Goal: Task Accomplishment & Management: Manage account settings

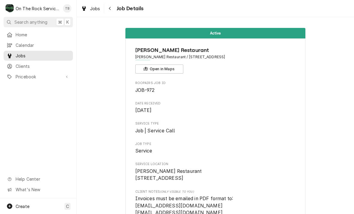
click at [94, 9] on span "Jobs" at bounding box center [95, 8] width 10 height 6
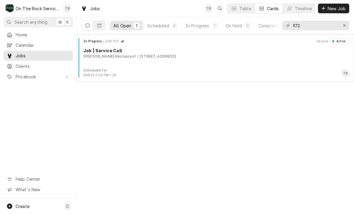
click at [199, 24] on div "In Progress" at bounding box center [198, 26] width 24 height 6
click at [117, 58] on div "[PERSON_NAME] Restaurant" at bounding box center [109, 56] width 53 height 5
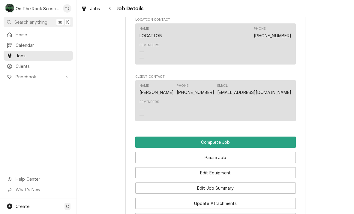
scroll to position [532, 0]
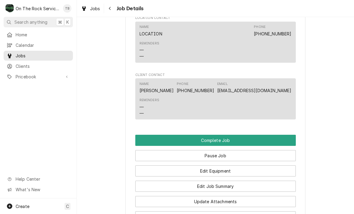
click at [229, 170] on button "Edit Equipment" at bounding box center [215, 170] width 161 height 11
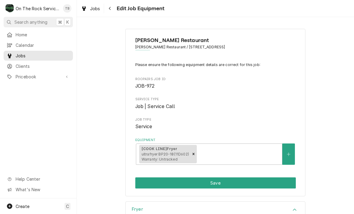
click at [227, 184] on button "Save" at bounding box center [215, 182] width 161 height 11
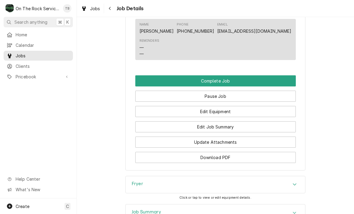
scroll to position [594, 0]
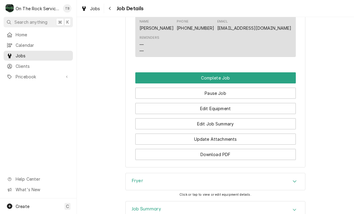
click at [222, 125] on button "Edit Job Summary" at bounding box center [215, 123] width 161 height 11
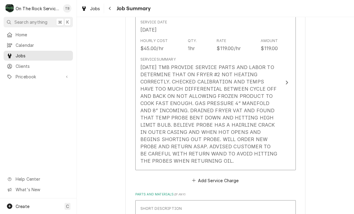
click at [212, 163] on div "Service Summary 8/13/25 TMB PROVIDE SERVICE PARTS AND LABOR TO DETERMINE THAT O…" at bounding box center [209, 110] width 138 height 112
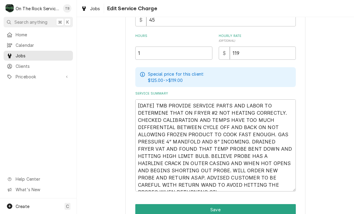
scroll to position [167, 0]
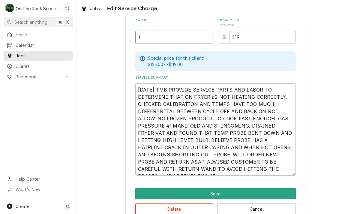
click at [155, 40] on input "1" at bounding box center [173, 37] width 77 height 13
type textarea "x"
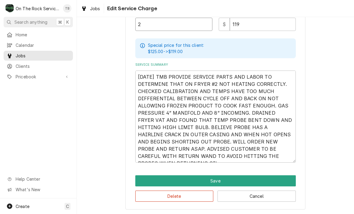
scroll to position [179, 0]
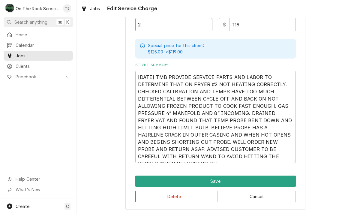
type input "2"
click at [293, 157] on textarea "[DATE] TMB PROVIDE SERVICE PARTS AND LABOR TO DETERMINE THAT ON FRYER #2 NOT HE…" at bounding box center [215, 117] width 161 height 92
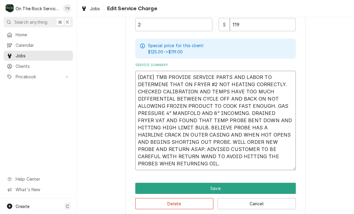
type textarea "x"
type textarea "[DATE] TMB PROVIDE SERVICE PARTS AND LABOR TO DETERMINE THAT ON FRYER #2 NOT HE…"
type textarea "x"
type textarea "8/13/25 TMB PROVIDE SERVICE PARTS AND LABOR TO DETERMINE THAT ON FRYER #2 NOT H…"
type textarea "x"
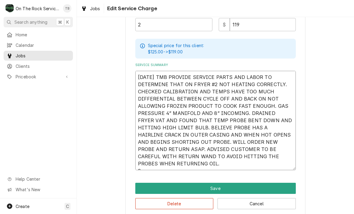
type textarea "8/13/25 TMB PROVIDE SERVICE PARTS AND LABOR TO DETERMINE THAT ON FRYER #2 NOT H…"
type textarea "x"
type textarea "8/13/25 TMB PROVIDE SERVICE PARTS AND LABOR TO DETERMINE THAT ON FRYER #2 NOT H…"
type textarea "x"
type textarea "8/13/25 TMB PROVIDE SERVICE PARTS AND LABOR TO DETERMINE THAT ON FRYER #2 NOT H…"
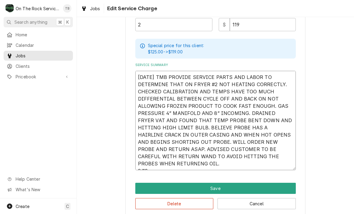
type textarea "x"
type textarea "8/13/25 TMB PROVIDE SERVICE PARTS AND LABOR TO DETERMINE THAT ON FRYER #2 NOT H…"
type textarea "x"
type textarea "8/13/25 TMB PROVIDE SERVICE PARTS AND LABOR TO DETERMINE THAT ON FRYER #2 NOT H…"
type textarea "x"
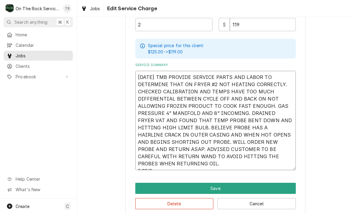
type textarea "8/13/25 TMB PROVIDE SERVICE PARTS AND LABOR TO DETERMINE THAT ON FRYER #2 NOT H…"
type textarea "x"
type textarea "8/13/25 TMB PROVIDE SERVICE PARTS AND LABOR TO DETERMINE THAT ON FRYER #2 NOT H…"
type textarea "x"
type textarea "8/13/25 TMB PROVIDE SERVICE PARTS AND LABOR TO DETERMINE THAT ON FRYER #2 NOT H…"
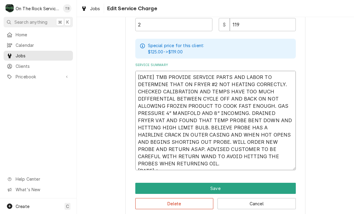
type textarea "x"
type textarea "8/13/25 TMB PROVIDE SERVICE PARTS AND LABOR TO DETERMINE THAT ON FRYER #2 NOT H…"
type textarea "x"
type textarea "8/13/25 TMB PROVIDE SERVICE PARTS AND LABOR TO DETERMINE THAT ON FRYER #2 NOT H…"
type textarea "x"
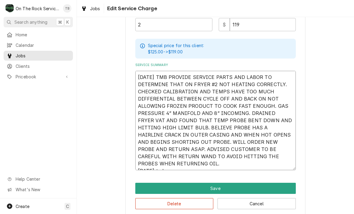
type textarea "8/13/25 TMB PROVIDE SERVICE PARTS AND LABOR TO DETERMINE THAT ON FRYER #2 NOT H…"
type textarea "x"
type textarea "8/13/25 TMB PROVIDE SERVICE PARTS AND LABOR TO DETERMINE THAT ON FRYER #2 NOT H…"
type textarea "x"
type textarea "8/13/25 TMB PROVIDE SERVICE PARTS AND LABOR TO DETERMINE THAT ON FRYER #2 NOT H…"
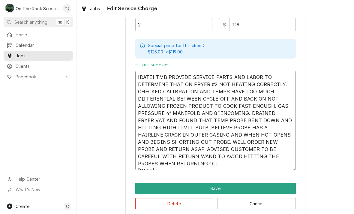
type textarea "x"
type textarea "8/13/25 TMB PROVIDE SERVICE PARTS AND LABOR TO DETERMINE THAT ON FRYER #2 NOT H…"
type textarea "x"
type textarea "8/13/25 TMB PROVIDE SERVICE PARTS AND LABOR TO DETERMINE THAT ON FRYER #2 NOT H…"
type textarea "x"
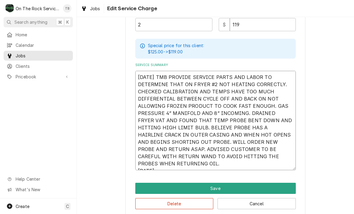
type textarea "8/13/25 TMB PROVIDE SERVICE PARTS AND LABOR TO DETERMINE THAT ON FRYER #2 NOT H…"
type textarea "x"
type textarea "8/13/25 TMB PROVIDE SERVICE PARTS AND LABOR TO DETERMINE THAT ON FRYER #2 NOT H…"
type textarea "x"
type textarea "8/13/25 TMB PROVIDE SERVICE PARTS AND LABOR TO DETERMINE THAT ON FRYER #2 NOT H…"
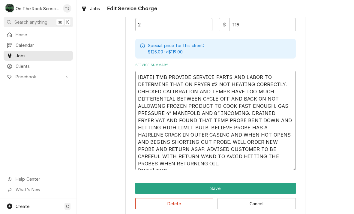
type textarea "x"
type textarea "8/13/25 TMB PROVIDE SERVICE PARTS AND LABOR TO DETERMINE THAT ON FRYER #2 NOT H…"
type textarea "x"
type textarea "8/13/25 TMB PROVIDE SERVICE PARTS AND LABOR TO DETERMINE THAT ON FRYER #2 NOT H…"
type textarea "x"
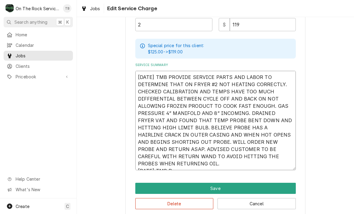
type textarea "8/13/25 TMB PROVIDE SERVICE PARTS AND LABOR TO DETERMINE THAT ON FRYER #2 NOT H…"
type textarea "x"
type textarea "8/13/25 TMB PROVIDE SERVICE PARTS AND LABOR TO DETERMINE THAT ON FRYER #2 NOT H…"
type textarea "x"
type textarea "8/13/25 TMB PROVIDE SERVICE PARTS AND LABOR TO DETERMINE THAT ON FRYER #2 NOT H…"
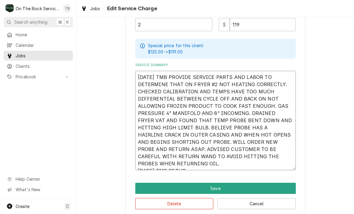
type textarea "x"
type textarea "8/13/25 TMB PROVIDE SERVICE PARTS AND LABOR TO DETERMINE THAT ON FRYER #2 NOT H…"
type textarea "x"
type textarea "8/13/25 TMB PROVIDE SERVICE PARTS AND LABOR TO DETERMINE THAT ON FRYER #2 NOT H…"
type textarea "x"
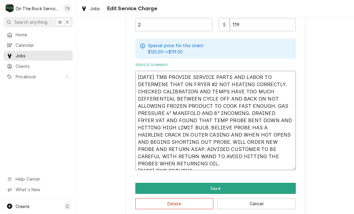
type textarea "8/13/25 TMB PROVIDE SERVICE PARTS AND LABOR TO DETERMINE THAT ON FRYER #2 NOT H…"
type textarea "x"
type textarea "8/13/25 TMB PROVIDE SERVICE PARTS AND LABOR TO DETERMINE THAT ON FRYER #2 NOT H…"
type textarea "x"
type textarea "8/13/25 TMB PROVIDE SERVICE PARTS AND LABOR TO DETERMINE THAT ON FRYER #2 NOT H…"
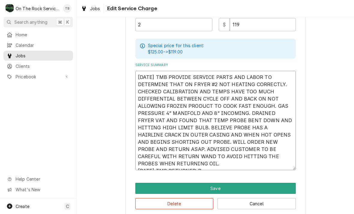
type textarea "x"
type textarea "8/13/25 TMB PROVIDE SERVICE PARTS AND LABOR TO DETERMINE THAT ON FRYER #2 NOT H…"
type textarea "x"
type textarea "8/13/25 TMB PROVIDE SERVICE PARTS AND LABOR TO DETERMINE THAT ON FRYER #2 NOT H…"
type textarea "x"
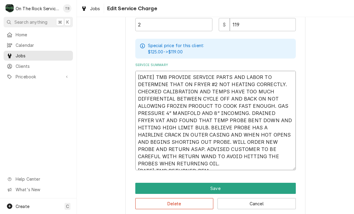
type textarea "8/13/25 TMB PROVIDE SERVICE PARTS AND LABOR TO DETERMINE THAT ON FRYER #2 NOT H…"
type textarea "x"
type textarea "8/13/25 TMB PROVIDE SERVICE PARTS AND LABOR TO DETERMINE THAT ON FRYER #2 NOT H…"
type textarea "x"
type textarea "8/13/25 TMB PROVIDE SERVICE PARTS AND LABOR TO DETERMINE THAT ON FRYER #2 NOT H…"
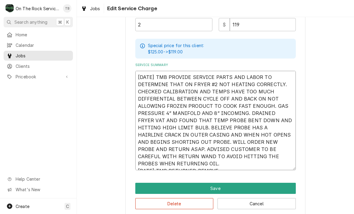
type textarea "x"
type textarea "8/13/25 TMB PROVIDE SERVICE PARTS AND LABOR TO DETERMINE THAT ON FRYER #2 NOT H…"
type textarea "x"
type textarea "8/13/25 TMB PROVIDE SERVICE PARTS AND LABOR TO DETERMINE THAT ON FRYER #2 NOT H…"
type textarea "x"
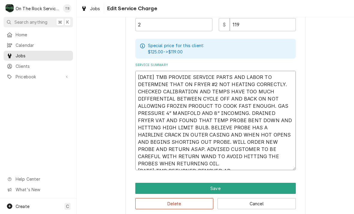
type textarea "8/13/25 TMB PROVIDE SERVICE PARTS AND LABOR TO DETERMINE THAT ON FRYER #2 NOT H…"
type textarea "x"
type textarea "8/13/25 TMB PROVIDE SERVICE PARTS AND LABOR TO DETERMINE THAT ON FRYER #2 NOT H…"
type textarea "x"
type textarea "8/13/25 TMB PROVIDE SERVICE PARTS AND LABOR TO DETERMINE THAT ON FRYER #2 NOT H…"
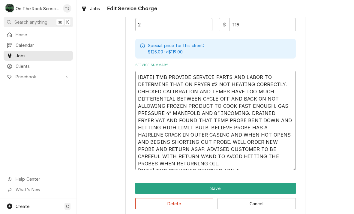
type textarea "x"
type textarea "8/13/25 TMB PROVIDE SERVICE PARTS AND LABOR TO DETERMINE THAT ON FRYER #2 NOT H…"
type textarea "x"
type textarea "8/13/25 TMB PROVIDE SERVICE PARTS AND LABOR TO DETERMINE THAT ON FRYER #2 NOT H…"
type textarea "x"
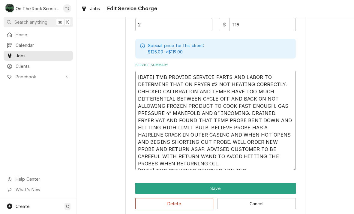
type textarea "8/13/25 TMB PROVIDE SERVICE PARTS AND LABOR TO DETERMINE THAT ON FRYER #2 NOT H…"
type textarea "x"
type textarea "8/13/25 TMB PROVIDE SERVICE PARTS AND LABOR TO DETERMINE THAT ON FRYER #2 NOT H…"
type textarea "x"
type textarea "8/13/25 TMB PROVIDE SERVICE PARTS AND LABOR TO DETERMINE THAT ON FRYER #2 NOT H…"
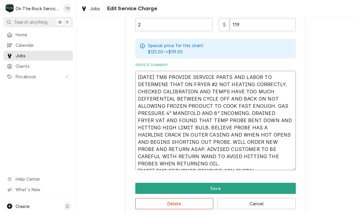
type textarea "x"
type textarea "8/13/25 TMB PROVIDE SERVICE PARTS AND LABOR TO DETERMINE THAT ON FRYER #2 NOT H…"
type textarea "x"
type textarea "8/13/25 TMB PROVIDE SERVICE PARTS AND LABOR TO DETERMINE THAT ON FRYER #2 NOT H…"
type textarea "x"
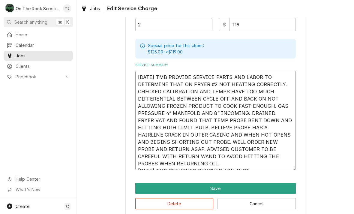
type textarea "8/13/25 TMB PROVIDE SERVICE PARTS AND LABOR TO DETERMINE THAT ON FRYER #2 NOT H…"
type textarea "x"
type textarea "8/13/25 TMB PROVIDE SERVICE PARTS AND LABOR TO DETERMINE THAT ON FRYER #2 NOT H…"
type textarea "x"
type textarea "8/13/25 TMB PROVIDE SERVICE PARTS AND LABOR TO DETERMINE THAT ON FRYER #2 NOT H…"
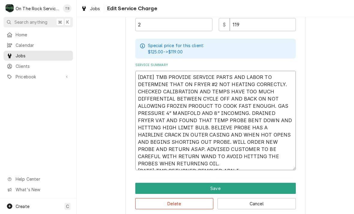
type textarea "x"
type textarea "8/13/25 TMB PROVIDE SERVICE PARTS AND LABOR TO DETERMINE THAT ON FRYER #2 NOT H…"
type textarea "x"
type textarea "8/13/25 TMB PROVIDE SERVICE PARTS AND LABOR TO DETERMINE THAT ON FRYER #2 NOT H…"
type textarea "x"
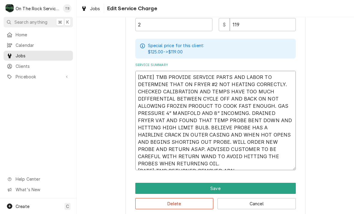
type textarea "8/13/25 TMB PROVIDE SERVICE PARTS AND LABOR TO DETERMINE THAT ON FRYER #2 NOT H…"
type textarea "x"
type textarea "8/13/25 TMB PROVIDE SERVICE PARTS AND LABOR TO DETERMINE THAT ON FRYER #2 NOT H…"
type textarea "x"
type textarea "8/13/25 TMB PROVIDE SERVICE PARTS AND LABOR TO DETERMINE THAT ON FRYER #2 NOT H…"
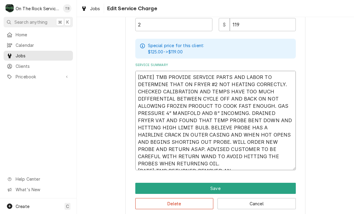
type textarea "x"
type textarea "8/13/25 TMB PROVIDE SERVICE PARTS AND LABOR TO DETERMINE THAT ON FRYER #2 NOT H…"
type textarea "x"
type textarea "8/13/25 TMB PROVIDE SERVICE PARTS AND LABOR TO DETERMINE THAT ON FRYER #2 NOT H…"
type textarea "x"
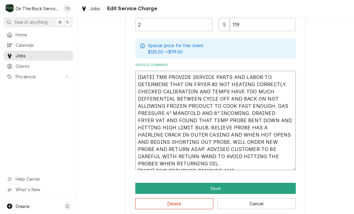
type textarea "8/13/25 TMB PROVIDE SERVICE PARTS AND LABOR TO DETERMINE THAT ON FRYER #2 NOT H…"
type textarea "x"
type textarea "8/13/25 TMB PROVIDE SERVICE PARTS AND LABOR TO DETERMINE THAT ON FRYER #2 NOT H…"
type textarea "x"
type textarea "8/13/25 TMB PROVIDE SERVICE PARTS AND LABOR TO DETERMINE THAT ON FRYER #2 NOT H…"
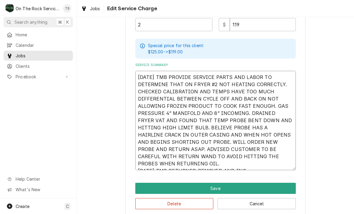
type textarea "x"
type textarea "8/13/25 TMB PROVIDE SERVICE PARTS AND LABOR TO DETERMINE THAT ON FRYER #2 NOT H…"
type textarea "x"
type textarea "8/13/25 TMB PROVIDE SERVICE PARTS AND LABOR TO DETERMINE THAT ON FRYER #2 NOT H…"
type textarea "x"
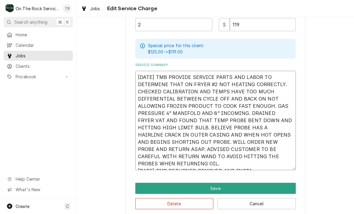
type textarea "8/13/25 TMB PROVIDE SERVICE PARTS AND LABOR TO DETERMINE THAT ON FRYER #2 NOT H…"
type textarea "x"
type textarea "8/13/25 TMB PROVIDE SERVICE PARTS AND LABOR TO DETERMINE THAT ON FRYER #2 NOT H…"
type textarea "x"
type textarea "8/13/25 TMB PROVIDE SERVICE PARTS AND LABOR TO DETERMINE THAT ON FRYER #2 NOT H…"
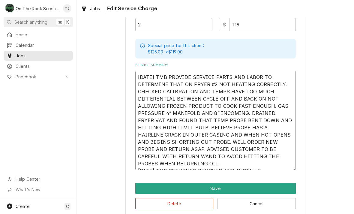
type textarea "x"
type textarea "8/13/25 TMB PROVIDE SERVICE PARTS AND LABOR TO DETERMINE THAT ON FRYER #2 NOT H…"
type textarea "x"
type textarea "8/13/25 TMB PROVIDE SERVICE PARTS AND LABOR TO DETERMINE THAT ON FRYER #2 NOT H…"
type textarea "x"
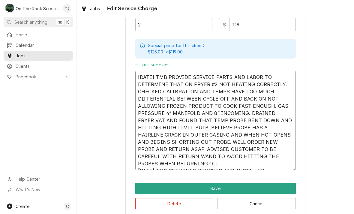
type textarea "8/13/25 TMB PROVIDE SERVICE PARTS AND LABOR TO DETERMINE THAT ON FRYER #2 NOT H…"
type textarea "x"
type textarea "8/13/25 TMB PROVIDE SERVICE PARTS AND LABOR TO DETERMINE THAT ON FRYER #2 NOT H…"
type textarea "x"
type textarea "8/13/25 TMB PROVIDE SERVICE PARTS AND LABOR TO DETERMINE THAT ON FRYER #2 NOT H…"
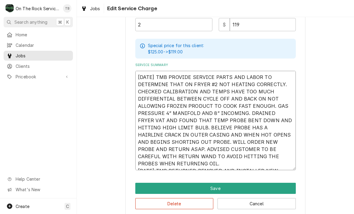
type textarea "x"
type textarea "8/13/25 TMB PROVIDE SERVICE PARTS AND LABOR TO DETERMINE THAT ON FRYER #2 NOT H…"
type textarea "x"
type textarea "8/13/25 TMB PROVIDE SERVICE PARTS AND LABOR TO DETERMINE THAT ON FRYER #2 NOT H…"
type textarea "x"
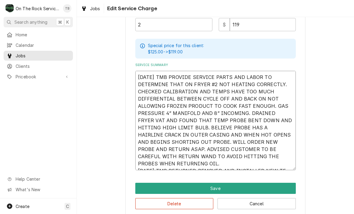
type textarea "8/13/25 TMB PROVIDE SERVICE PARTS AND LABOR TO DETERMINE THAT ON FRYER #2 NOT H…"
type textarea "x"
type textarea "8/13/25 TMB PROVIDE SERVICE PARTS AND LABOR TO DETERMINE THAT ON FRYER #2 NOT H…"
type textarea "x"
type textarea "8/13/25 TMB PROVIDE SERVICE PARTS AND LABOR TO DETERMINE THAT ON FRYER #2 NOT H…"
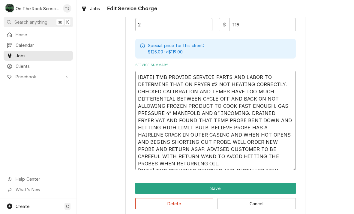
type textarea "x"
type textarea "8/13/25 TMB PROVIDE SERVICE PARTS AND LABOR TO DETERMINE THAT ON FRYER #2 NOT H…"
type textarea "x"
type textarea "8/13/25 TMB PROVIDE SERVICE PARTS AND LABOR TO DETERMINE THAT ON FRYER #2 NOT H…"
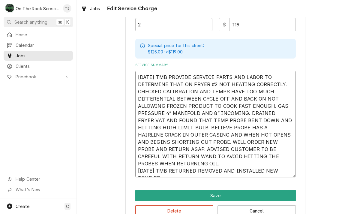
type textarea "x"
type textarea "8/13/25 TMB PROVIDE SERVICE PARTS AND LABOR TO DETERMINE THAT ON FRYER #2 NOT H…"
type textarea "x"
type textarea "8/13/25 TMB PROVIDE SERVICE PARTS AND LABOR TO DETERMINE THAT ON FRYER #2 NOT H…"
type textarea "x"
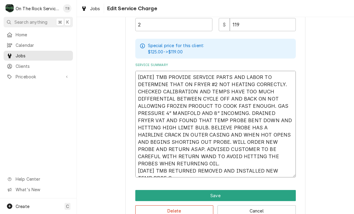
type textarea "8/13/25 TMB PROVIDE SERVICE PARTS AND LABOR TO DETERMINE THAT ON FRYER #2 NOT H…"
type textarea "x"
type textarea "8/13/25 TMB PROVIDE SERVICE PARTS AND LABOR TO DETERMINE THAT ON FRYER #2 NOT H…"
type textarea "x"
type textarea "8/13/25 TMB PROVIDE SERVICE PARTS AND LABOR TO DETERMINE THAT ON FRYER #2 NOT H…"
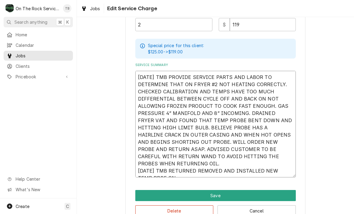
type textarea "x"
type textarea "8/13/25 TMB PROVIDE SERVICE PARTS AND LABOR TO DETERMINE THAT ON FRYER #2 NOT H…"
type textarea "x"
type textarea "8/13/25 TMB PROVIDE SERVICE PARTS AND LABOR TO DETERMINE THAT ON FRYER #2 NOT H…"
type textarea "x"
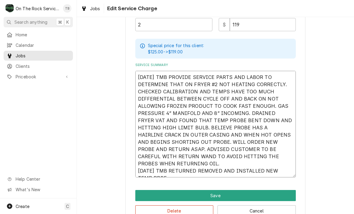
type textarea "8/13/25 TMB PROVIDE SERVICE PARTS AND LABOR TO DETERMINE THAT ON FRYER #2 NOT H…"
type textarea "x"
type textarea "8/13/25 TMB PROVIDE SERVICE PARTS AND LABOR TO DETERMINE THAT ON FRYER #2 NOT H…"
type textarea "x"
type textarea "8/13/25 TMB PROVIDE SERVICE PARTS AND LABOR TO DETERMINE THAT ON FRYER #2 NOT H…"
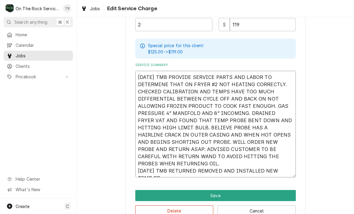
type textarea "x"
type textarea "8/13/25 TMB PROVIDE SERVICE PARTS AND LABOR TO DETERMINE THAT ON FRYER #2 NOT H…"
type textarea "x"
type textarea "8/13/25 TMB PROVIDE SERVICE PARTS AND LABOR TO DETERMINE THAT ON FRYER #2 NOT H…"
type textarea "x"
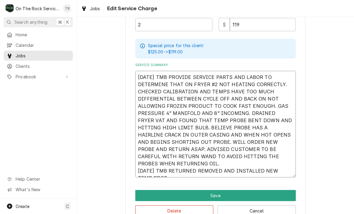
type textarea "8/13/25 TMB PROVIDE SERVICE PARTS AND LABOR TO DETERMINE THAT ON FRYER #2 NOT H…"
type textarea "x"
type textarea "8/13/25 TMB PROVIDE SERVICE PARTS AND LABOR TO DETERMINE THAT ON FRYER #2 NOT H…"
type textarea "x"
type textarea "8/13/25 TMB PROVIDE SERVICE PARTS AND LABOR TO DETERMINE THAT ON FRYER #2 NOT H…"
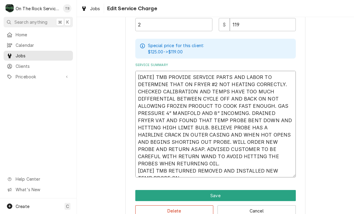
type textarea "x"
type textarea "8/13/25 TMB PROVIDE SERVICE PARTS AND LABOR TO DETERMINE THAT ON FRYER #2 NOT H…"
type textarea "x"
type textarea "8/13/25 TMB PROVIDE SERVICE PARTS AND LABOR TO DETERMINE THAT ON FRYER #2 NOT H…"
type textarea "x"
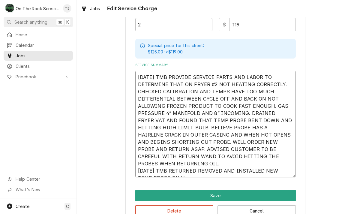
type textarea "8/13/25 TMB PROVIDE SERVICE PARTS AND LABOR TO DETERMINE THAT ON FRYER #2 NOT H…"
type textarea "x"
type textarea "8/13/25 TMB PROVIDE SERVICE PARTS AND LABOR TO DETERMINE THAT ON FRYER #2 NOT H…"
type textarea "x"
type textarea "8/13/25 TMB PROVIDE SERVICE PARTS AND LABOR TO DETERMINE THAT ON FRYER #2 NOT H…"
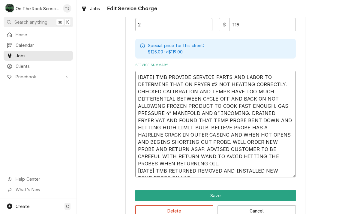
type textarea "x"
type textarea "8/13/25 TMB PROVIDE SERVICE PARTS AND LABOR TO DETERMINE THAT ON FRYER #2 NOT H…"
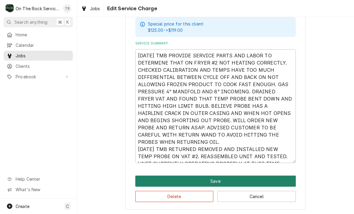
click at [225, 180] on button "Save" at bounding box center [215, 181] width 161 height 11
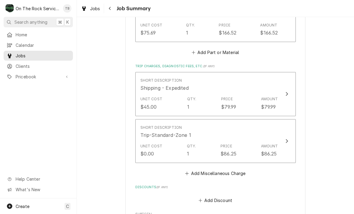
scroll to position [450, 0]
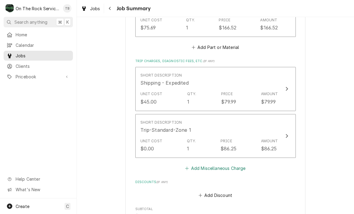
click at [221, 168] on button "Add Miscellaneous Charge" at bounding box center [215, 168] width 62 height 8
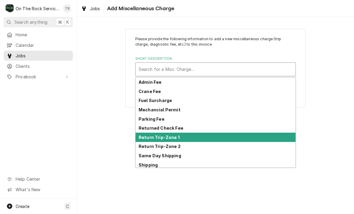
click at [173, 138] on strong "Return Trip-Zone 1" at bounding box center [159, 137] width 41 height 5
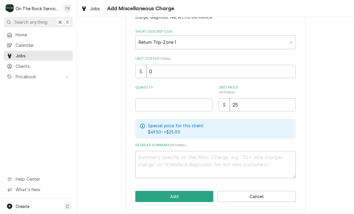
scroll to position [27, 0]
click at [161, 109] on input "Quantity" at bounding box center [173, 104] width 77 height 13
click at [348, 142] on div "Please provide the following information to add a new miscellaneous charge (tri…" at bounding box center [215, 106] width 277 height 219
click at [174, 198] on button "Add" at bounding box center [174, 196] width 78 height 11
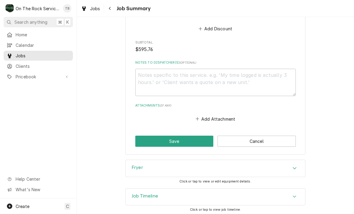
scroll to position [663, 0]
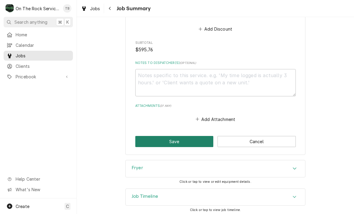
click at [179, 139] on button "Save" at bounding box center [174, 141] width 78 height 11
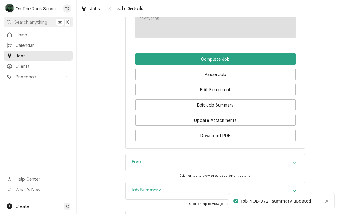
scroll to position [619, 0]
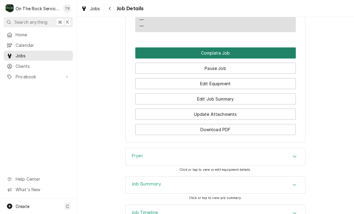
click at [230, 50] on button "Complete Job" at bounding box center [215, 52] width 161 height 11
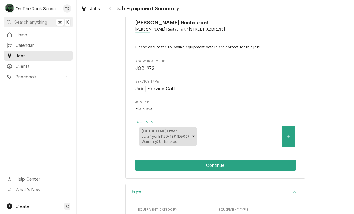
scroll to position [27, 0]
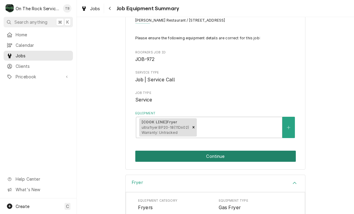
click at [267, 156] on button "Continue" at bounding box center [215, 156] width 161 height 11
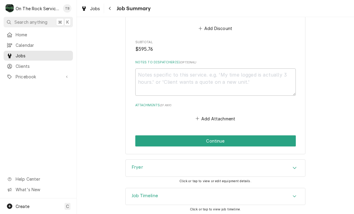
scroll to position [663, 0]
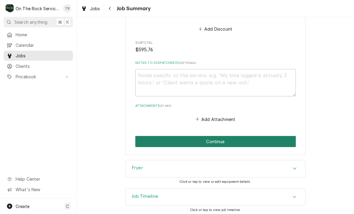
click at [274, 141] on button "Continue" at bounding box center [215, 141] width 161 height 11
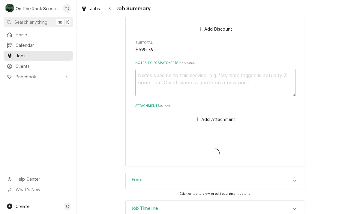
type textarea "x"
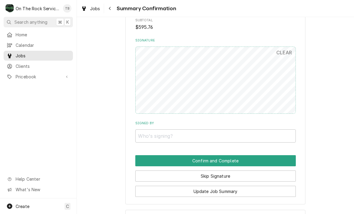
scroll to position [538, 0]
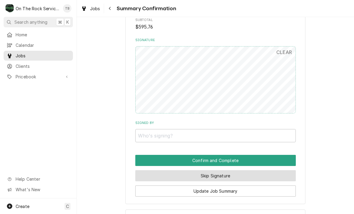
click at [272, 170] on button "Skip Signature" at bounding box center [215, 175] width 161 height 11
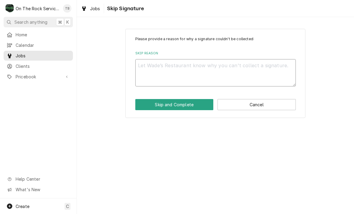
click at [259, 72] on textarea "Skip Reason" at bounding box center [215, 72] width 161 height 27
type textarea "x"
type textarea "S"
type textarea "x"
type textarea "SK"
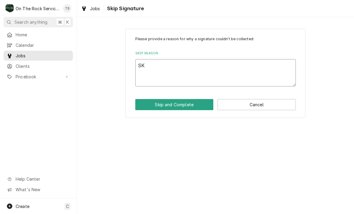
type textarea "x"
type textarea "SKI"
type textarea "x"
type textarea "SKIP"
click at [185, 109] on button "Skip and Complete" at bounding box center [174, 104] width 78 height 11
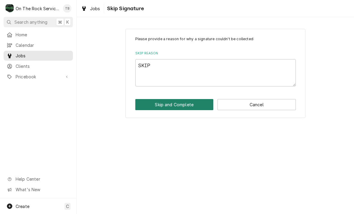
type textarea "x"
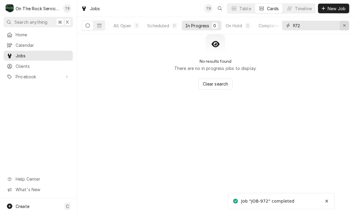
click at [345, 29] on button "Erase input" at bounding box center [345, 26] width 10 height 10
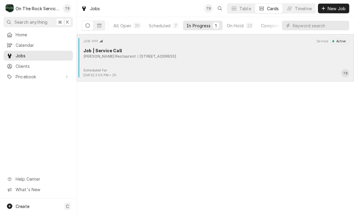
click at [192, 68] on div "Scheduled For: Aug 18th, 2025 - 3:00 PM • 2h TB" at bounding box center [215, 73] width 273 height 10
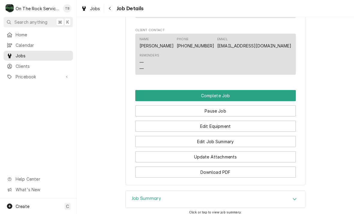
scroll to position [510, 0]
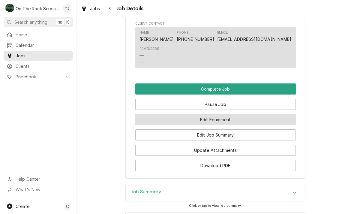
click at [229, 118] on button "Edit Equipment" at bounding box center [215, 119] width 161 height 11
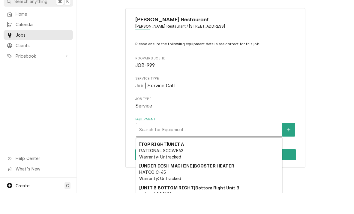
scroll to position [260, 0]
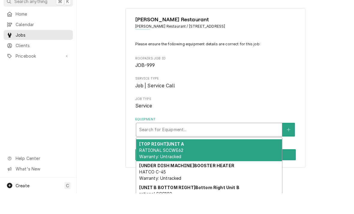
click at [177, 168] on span "RATIONAL SCCWE62 Warranty: Untracked" at bounding box center [161, 173] width 44 height 11
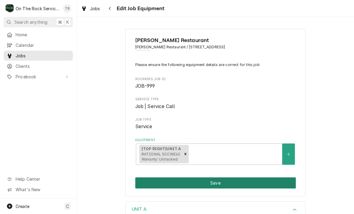
click at [219, 183] on button "Save" at bounding box center [215, 182] width 161 height 11
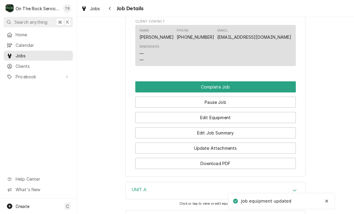
scroll to position [515, 0]
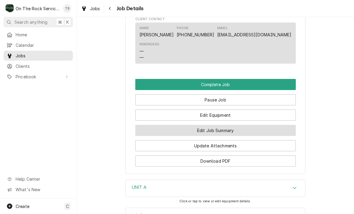
click at [227, 131] on button "Edit Job Summary" at bounding box center [215, 130] width 161 height 11
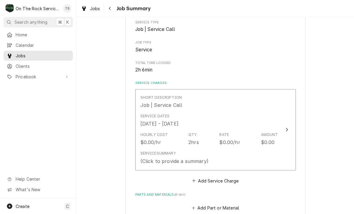
scroll to position [69, 0]
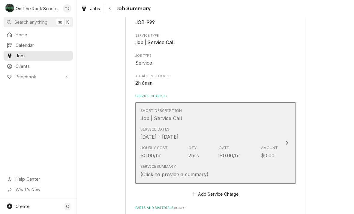
click at [214, 169] on div "Service Summary (Click to provide a summary)" at bounding box center [209, 170] width 138 height 19
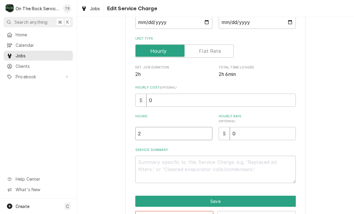
click at [154, 137] on input "2" at bounding box center [173, 133] width 77 height 13
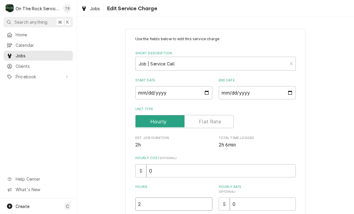
type textarea "x"
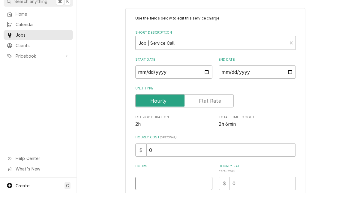
type textarea "x"
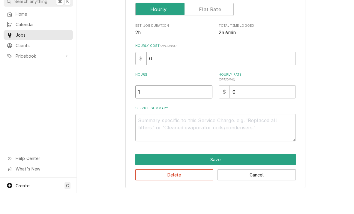
scroll to position [91, 0]
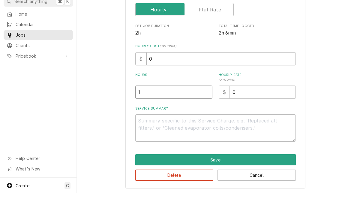
type input "1"
click at [151, 135] on textarea "Service Summary" at bounding box center [215, 148] width 161 height 27
type textarea "x"
type textarea "8"
type textarea "x"
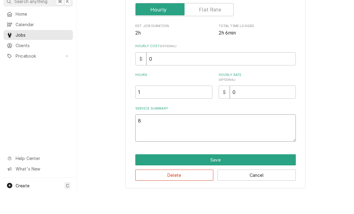
type textarea "8/"
type textarea "x"
type textarea "8/1"
type textarea "x"
type textarea "8/19"
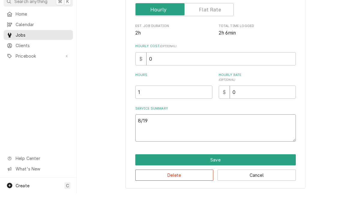
type textarea "x"
type textarea "8/192"
type textarea "x"
type textarea "8/1925"
type textarea "x"
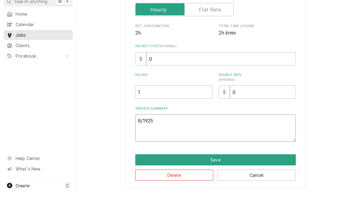
type textarea "8/1925"
type textarea "x"
type textarea "8/1925 T"
type textarea "x"
type textarea "8/1925 TMB"
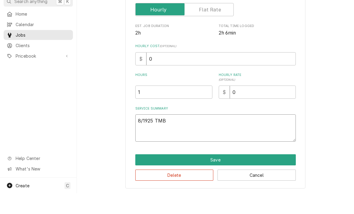
type textarea "x"
type textarea "8/1925 TMB"
type textarea "x"
type textarea "8/1925 TMB P"
type textarea "x"
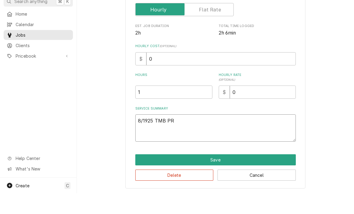
type textarea "8/1925 TMB PRO"
type textarea "x"
type textarea "8/1925 TMB PROVI"
type textarea "x"
type textarea "8/1925 TMB PROVID"
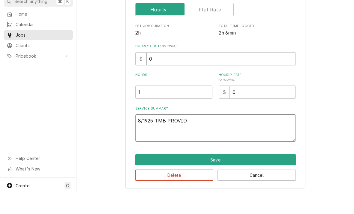
type textarea "x"
type textarea "8/1925 TMB PROVIDE"
type textarea "x"
type textarea "8/1925 TMB PROVIDE"
type textarea "x"
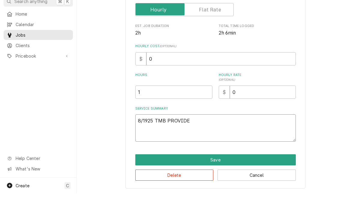
type textarea "8/1925 TMB PROVIDE S"
type textarea "x"
type textarea "8/1925 TMB PROVIDE SE"
type textarea "x"
type textarea "8/1925 TMB PROVIDE SER"
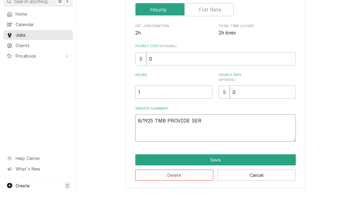
type textarea "x"
type textarea "8/1925 TMB PROVIDE SERV"
type textarea "x"
type textarea "8/1925 TMB PROVIDE SERVI"
type textarea "x"
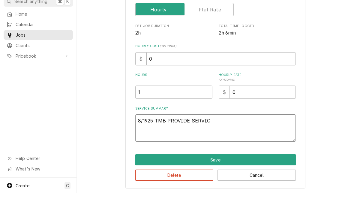
type textarea "8/1925 TMB PROVIDE SERVICE"
type textarea "x"
type textarea "8/1925 TMB PROVIDE SERVICE"
type textarea "x"
type textarea "8/1925 TMB PROVIDE SERVICE PA"
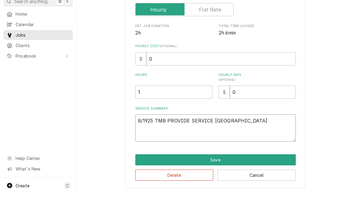
type textarea "x"
type textarea "8/1925 TMB PROVIDE SERVICE PAR"
type textarea "x"
type textarea "8/1925 TMB PROVIDE SERVICE PARTS"
type textarea "x"
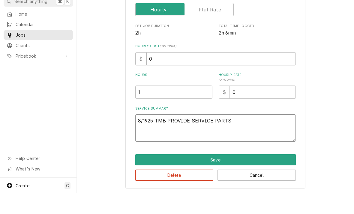
type textarea "8/1925 TMB PROVIDE SERVICE PARTS"
type textarea "x"
type textarea "8/1925 TMB PROVIDE SERVICE PARTS A"
type textarea "x"
type textarea "8/1925 TMB PROVIDE SERVICE PARTS AND"
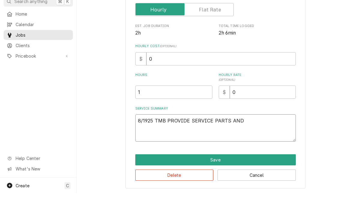
type textarea "x"
type textarea "8/1925 TMB PROVIDE SERVICE PARTS AND"
type textarea "x"
type textarea "8/1925 TMB PROVIDE SERVICE PARTS AND L"
type textarea "x"
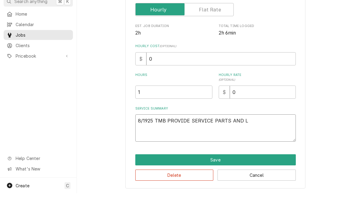
type textarea "8/1925 TMB PROVIDE SERVICE PARTS AND LA"
type textarea "x"
type textarea "8/1925 TMB PROVIDE SERVICE PARTS AND LAB"
type textarea "x"
type textarea "8/1925 TMB PROVIDE SERVICE PARTS AND LABO"
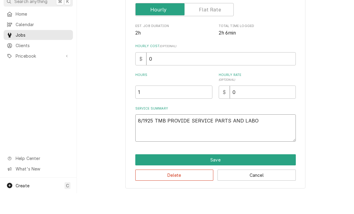
type textarea "x"
type textarea "8/1925 TMB PROVIDE SERVICE PARTS AND LABOR"
type textarea "x"
type textarea "8/1925 TMB PROVIDE SERVICE PARTS AND LABOR"
type textarea "x"
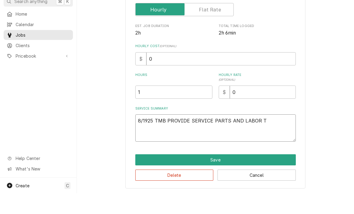
type textarea "8/1925 TMB PROVIDE SERVICE PARTS AND LABOR TO"
type textarea "x"
type textarea "8/1925 TMB PROVIDE SERVICE PARTS AND LABOR TO"
type textarea "x"
type textarea "8/1925 TMB PROVIDE SERVICE PARTS AND LABOR TO D"
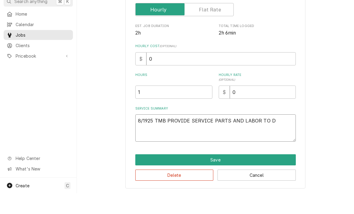
type textarea "x"
type textarea "8/1925 TMB PROVIDE SERVICE PARTS AND LABOR TO DE"
type textarea "x"
type textarea "8/1925 TMB PROVIDE SERVICE PARTS AND LABOR TO DET"
type textarea "x"
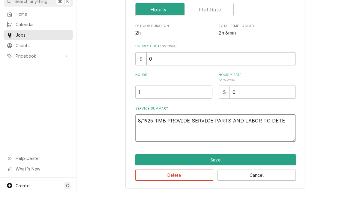
type textarea "8/1925 TMB PROVIDE SERVICE PARTS AND LABOR TO DETER"
type textarea "x"
type textarea "8/1925 TMB PROVIDE SERVICE PARTS AND LABOR TO DETERM"
type textarea "x"
type textarea "8/1925 TMB PROVIDE SERVICE PARTS AND LABOR TO DETERMI"
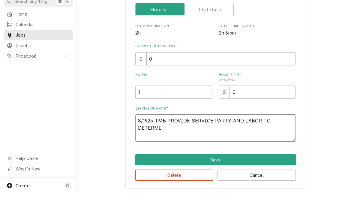
type textarea "x"
type textarea "8/1925 TMB PROVIDE SERVICE PARTS AND LABOR TO DETERMINE"
type textarea "x"
type textarea "8/1925 TMB PROVIDE SERVICE PARTS AND LABOR TO DETERMINE"
type textarea "x"
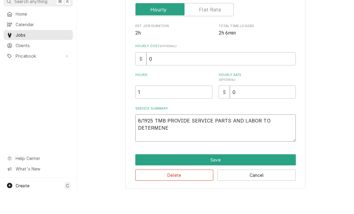
type textarea "8/1925 TMB PROVIDE SERVICE PARTS AND LABOR TO DETERMINE T"
type textarea "x"
type textarea "8/1925 TMB PROVIDE SERVICE PARTS AND LABOR TO DETERMINE TH"
type textarea "x"
type textarea "8/1925 TMB PROVIDE SERVICE PARTS AND LABOR TO DETERMINE THA"
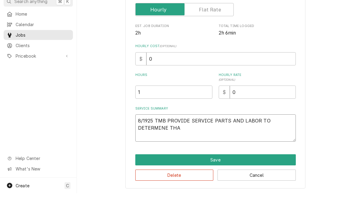
type textarea "x"
type textarea "8/1925 TMB PROVIDE SERVICE PARTS AND LABOR TO DETERMINE THAT"
type textarea "x"
type textarea "8/1925 TMB PROVIDE SERVICE PARTS AND LABOR TO DETERMINE THAT"
type textarea "x"
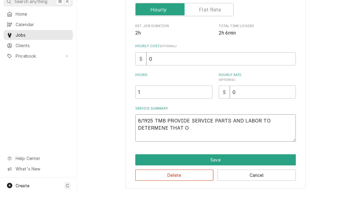
type textarea "8/1925 TMB PROVIDE SERVICE PARTS AND LABOR TO DETERMINE THAT ON"
type textarea "x"
type textarea "8/1925 TMB PROVIDE SERVICE PARTS AND LABOR TO DETERMINE THAT ON"
type textarea "x"
type textarea "8/1925 TMB PROVIDE SERVICE PARTS AND LABOR TO DETERMINE THAT ON U"
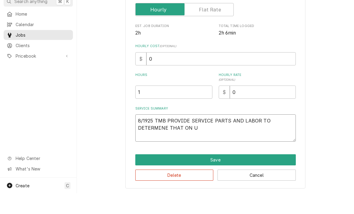
type textarea "x"
type textarea "8/1925 TMB PROVIDE SERVICE PARTS AND LABOR TO DETERMINE THAT ON UN"
type textarea "x"
type textarea "8/1925 TMB PROVIDE SERVICE PARTS AND LABOR TO DETERMINE THAT ON UNI"
type textarea "x"
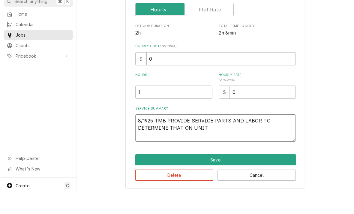
type textarea "8/1925 TMB PROVIDE SERVICE PARTS AND LABOR TO DETERMINE THAT ON UNIT"
type textarea "x"
type textarea "8/1925 TMB PROVIDE SERVICE PARTS AND LABOR TO DETERMINE THAT ON UNIT A"
type textarea "x"
type textarea "8/1925 TMB PROVIDE SERVICE PARTS AND LABOR TO DETERMINE THAT ON UNIT A"
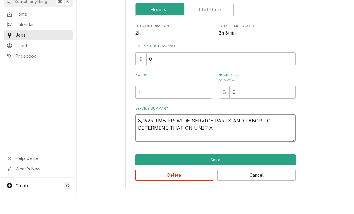
type textarea "x"
type textarea "8/1925 TMB PROVIDE SERVICE PARTS AND LABOR TO DETERMINE THAT ON UNIT A TO"
type textarea "x"
type textarea "8/1925 TMB PROVIDE SERVICE PARTS AND LABOR TO DETERMINE THAT ON UNIT A TOP"
type textarea "x"
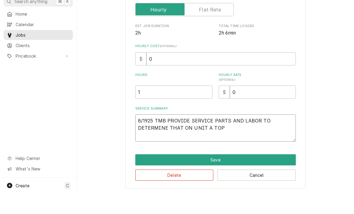
type textarea "8/1925 TMB PROVIDE SERVICE PARTS AND LABOR TO DETERMINE THAT ON UNIT A TOP"
type textarea "x"
type textarea "8/1925 TMB PROVIDE SERVICE PARTS AND LABOR TO DETERMINE THAT ON UNIT A TOP R"
type textarea "x"
type textarea "8/1925 TMB PROVIDE SERVICE PARTS AND LABOR TO DETERMINE THAT ON UNIT A TOP RI"
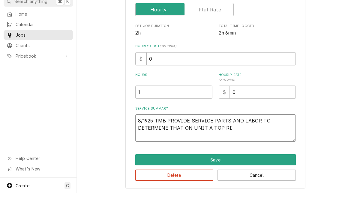
type textarea "x"
type textarea "8/1925 TMB PROVIDE SERVICE PARTS AND LABOR TO DETERMINE THAT ON UNIT A TOP RIG"
type textarea "x"
type textarea "8/1925 TMB PROVIDE SERVICE PARTS AND LABOR TO DETERMINE THAT ON UNIT A TOP RIGH"
type textarea "x"
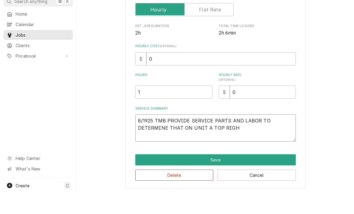
type textarea "8/1925 TMB PROVIDE SERVICE PARTS AND LABOR TO DETERMINE THAT ON UNIT A TOP RIGHT"
type textarea "x"
type textarea "8/1925 TMB PROVIDE SERVICE PARTS AND LABOR TO DETERMINE THAT ON UNIT A TOP RIGHT"
type textarea "x"
type textarea "8/1925 TMB PROVIDE SERVICE PARTS AND LABOR TO DETERMINE THAT ON UNIT A TOP RIGH…"
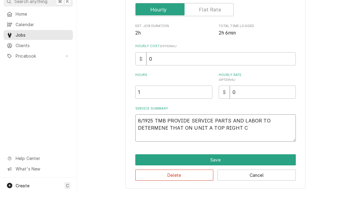
type textarea "x"
type textarea "8/1925 TMB PROVIDE SERVICE PARTS AND LABOR TO DETERMINE THAT ON UNIT A TOP RIGH…"
type textarea "x"
type textarea "8/1925 TMB PROVIDE SERVICE PARTS AND LABOR TO DETERMINE THAT ON UNIT A TOP RIGH…"
type textarea "x"
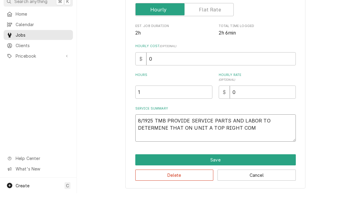
type textarea "8/1925 TMB PROVIDE SERVICE PARTS AND LABOR TO DETERMINE THAT ON UNIT A TOP RIGH…"
type textarea "x"
type textarea "8/1925 TMB PROVIDE SERVICE PARTS AND LABOR TO DETERMINE THAT ON UNIT A TOP RIGH…"
type textarea "x"
type textarea "8/1925 TMB PROVIDE SERVICE PARTS AND LABOR TO DETERMINE THAT ON UNIT A TOP RIGH…"
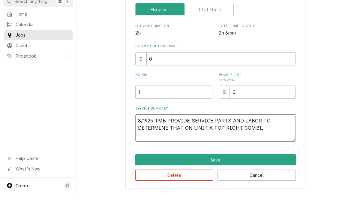
type textarea "x"
type textarea "8/1925 TMB PROVIDE SERVICE PARTS AND LABOR TO DETERMINE THAT ON UNIT A TOP RIGH…"
type textarea "x"
type textarea "8/1925 TMB PROVIDE SERVICE PARTS AND LABOR TO DETERMINE THAT ON UNIT A TOP RIGH…"
type textarea "x"
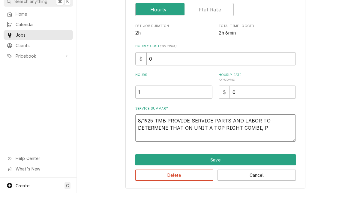
type textarea "8/1925 TMB PROVIDE SERVICE PARTS AND LABOR TO DETERMINE THAT ON UNIT A TOP RIGH…"
type textarea "x"
type textarea "8/1925 TMB PROVIDE SERVICE PARTS AND LABOR TO DETERMINE THAT ON UNIT A TOP RIGH…"
type textarea "x"
type textarea "8/1925 TMB PROVIDE SERVICE PARTS AND LABOR TO DETERMINE THAT ON UNIT A TOP RIGH…"
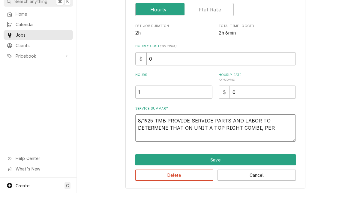
type textarea "x"
type textarea "8/1925 TMB PROVIDE SERVICE PARTS AND LABOR TO DETERMINE THAT ON UNIT A TOP RIGH…"
type textarea "x"
type textarea "8/1925 TMB PROVIDE SERVICE PARTS AND LABOR TO DETERMINE THAT ON UNIT A TOP RIGH…"
type textarea "x"
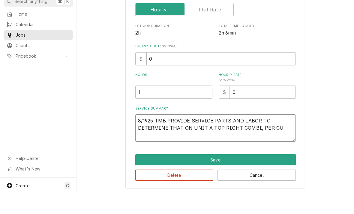
type textarea "8/1925 TMB PROVIDE SERVICE PARTS AND LABOR TO DETERMINE THAT ON UNIT A TOP RIGH…"
type textarea "x"
type textarea "8/1925 TMB PROVIDE SERVICE PARTS AND LABOR TO DETERMINE THAT ON UNIT A TOP RIGH…"
type textarea "x"
type textarea "8/1925 TMB PROVIDE SERVICE PARTS AND LABOR TO DETERMINE THAT ON UNIT A TOP RIGH…"
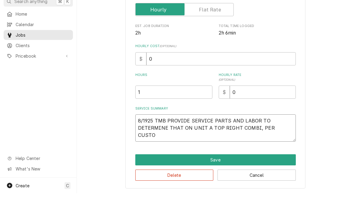
type textarea "x"
type textarea "8/1925 TMB PROVIDE SERVICE PARTS AND LABOR TO DETERMINE THAT ON UNIT A TOP RIGH…"
type textarea "x"
type textarea "8/1925 TMB PROVIDE SERVICE PARTS AND LABOR TO DETERMINE THAT ON UNIT A TOP RIGH…"
type textarea "x"
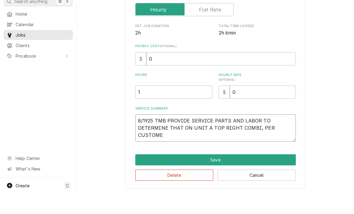
type textarea "8/1925 TMB PROVIDE SERVICE PARTS AND LABOR TO DETERMINE THAT ON UNIT A TOP RIGH…"
type textarea "x"
type textarea "8/1925 TMB PROVIDE SERVICE PARTS AND LABOR TO DETERMINE THAT ON UNIT A TOP RIGH…"
type textarea "x"
type textarea "8/1925 TMB PROVIDE SERVICE PARTS AND LABOR TO DETERMINE THAT ON UNIT A TOP RIGH…"
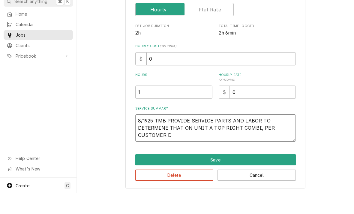
type textarea "x"
type textarea "8/1925 TMB PROVIDE SERVICE PARTS AND LABOR TO DETERMINE THAT ON UNIT A TOP RIGH…"
type textarea "x"
type textarea "8/1925 TMB PROVIDE SERVICE PARTS AND LABOR TO DETERMINE THAT ON UNIT A TOP RIGH…"
type textarea "x"
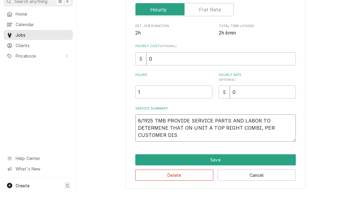
type textarea "8/1925 TMB PROVIDE SERVICE PARTS AND LABOR TO DETERMINE THAT ON UNIT A TOP RIGH…"
type textarea "x"
type textarea "8/1925 TMB PROVIDE SERVICE PARTS AND LABOR TO DETERMINE THAT ON UNIT A TOP RIGH…"
type textarea "x"
type textarea "8/1925 TMB PROVIDE SERVICE PARTS AND LABOR TO DETERMINE THAT ON UNIT A TOP RIGH…"
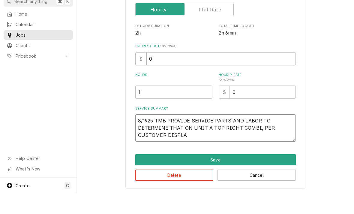
type textarea "x"
type textarea "8/1925 TMB PROVIDE SERVICE PARTS AND LABOR TO DETERMINE THAT ON UNIT A TOP RIGH…"
type textarea "x"
type textarea "8/1925 TMB PROVIDE SERVICE PARTS AND LABOR TO DETERMINE THAT ON UNIT A TOP RIGH…"
type textarea "x"
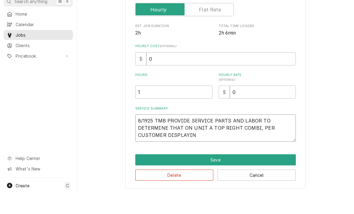
type textarea "8/1925 TMB PROVIDE SERVICE PARTS AND LABOR TO DETERMINE THAT ON UNIT A TOP RIGH…"
type textarea "x"
type textarea "8/1925 TMB PROVIDE SERVICE PARTS AND LABOR TO DETERMINE THAT ON UNIT A TOP RIGH…"
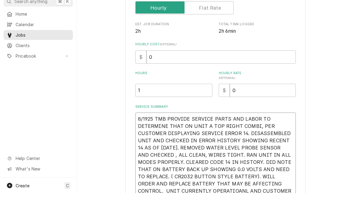
scroll to position [100, 0]
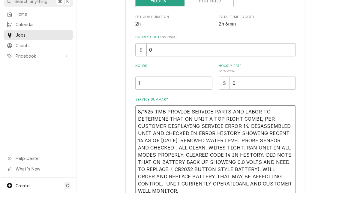
click at [210, 183] on textarea "8/1925 TMB PROVIDE SERVICE PARTS AND LABOR TO DETERMINE THAT ON UNIT A TOP RIGH…" at bounding box center [215, 172] width 161 height 92
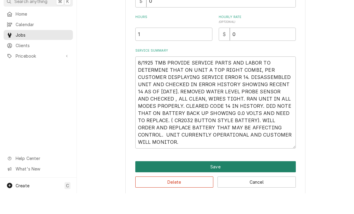
click at [210, 182] on button "Save" at bounding box center [215, 187] width 161 height 11
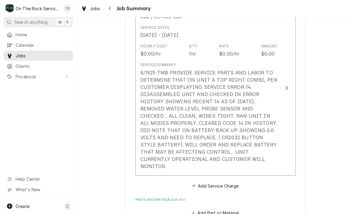
scroll to position [179, 0]
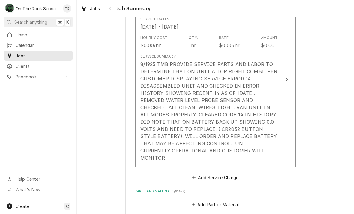
click at [232, 151] on div "8/1925 TMB PROVIDE SERVICE PARTS AND LABOR TO DETERMINE THAT ON UNIT A TOP RIGH…" at bounding box center [209, 111] width 138 height 101
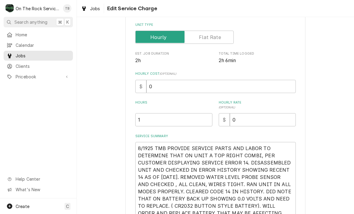
scroll to position [140, 0]
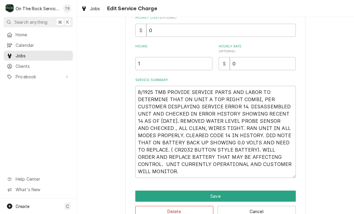
click at [204, 195] on button "Save" at bounding box center [215, 196] width 161 height 11
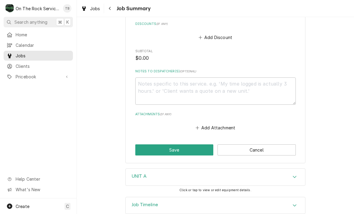
scroll to position [401, 0]
click at [191, 144] on button "Save" at bounding box center [174, 149] width 78 height 11
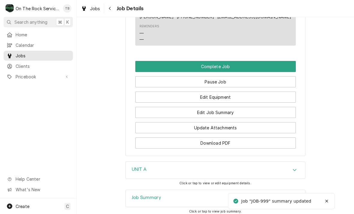
scroll to position [611, 0]
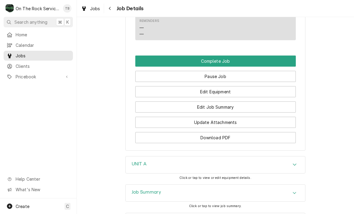
click at [228, 74] on button "Pause Job" at bounding box center [215, 76] width 161 height 11
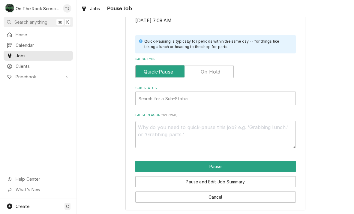
scroll to position [121, 0]
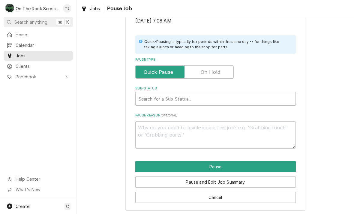
click at [211, 74] on input "Pause Type" at bounding box center [184, 71] width 93 height 13
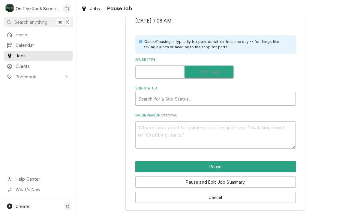
checkbox input "true"
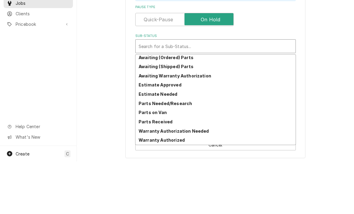
scroll to position [29, 0]
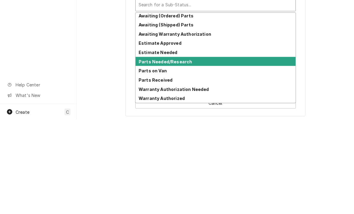
click at [186, 153] on strong "Parts Needed/Research" at bounding box center [165, 155] width 53 height 5
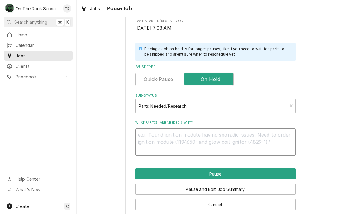
click at [152, 139] on textarea "What part(s) are needed & why?" at bounding box center [215, 141] width 161 height 27
type textarea "x"
type textarea "C"
type textarea "x"
type textarea "Cr"
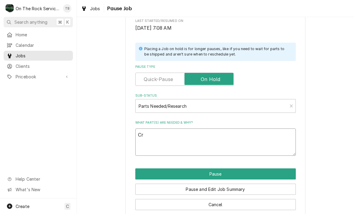
type textarea "x"
type textarea "Cr2"
type textarea "x"
type textarea "Cr20"
type textarea "x"
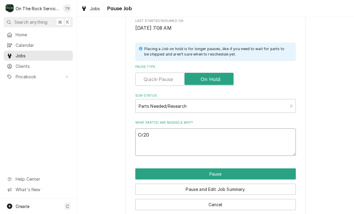
type textarea "Cr203"
type textarea "x"
type textarea "Cr2032"
type textarea "x"
type textarea "Cr2032"
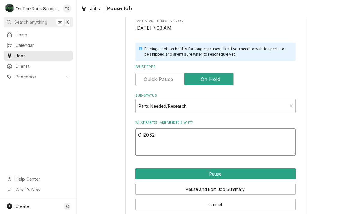
type textarea "x"
type textarea "Cr2032 b"
type textarea "x"
type textarea "Cr2032 bu"
type textarea "x"
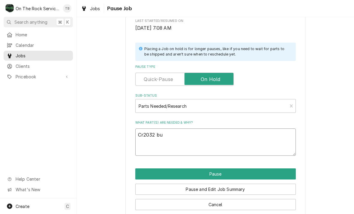
type textarea "Cr2032 but"
type textarea "x"
type textarea "Cr2032 butt"
type textarea "x"
type textarea "Cr2032 butto"
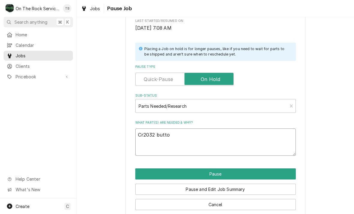
type textarea "x"
type textarea "Cr2032 button"
type textarea "x"
type textarea "Cr2032 button b"
type textarea "x"
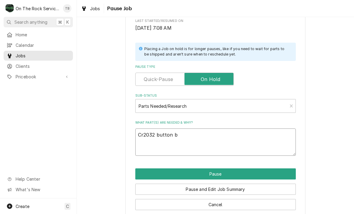
type textarea "Cr2032 button ba"
type textarea "x"
type textarea "Cr2032 button bat"
type textarea "x"
type textarea "Cr2032 button batt"
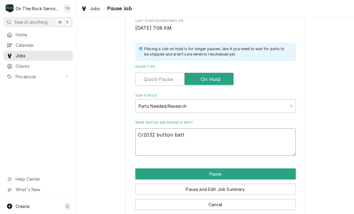
type textarea "x"
type textarea "Cr2032 button batte"
type textarea "x"
type textarea "Cr2032 button batter"
type textarea "x"
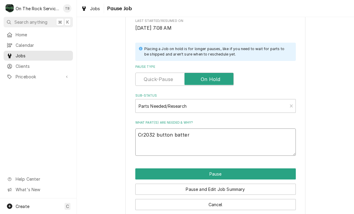
type textarea "Cr2032 button battery"
type textarea "x"
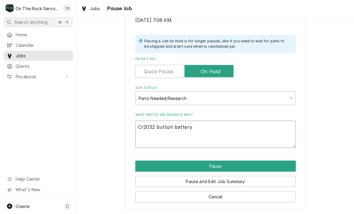
scroll to position [121, 0]
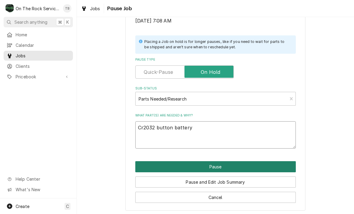
type textarea "Cr2032 button battery"
click at [216, 165] on button "Pause" at bounding box center [215, 166] width 161 height 11
type textarea "x"
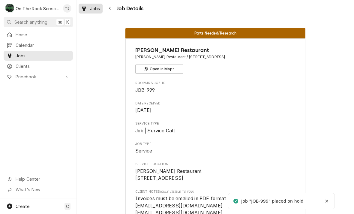
click at [101, 10] on link "Jobs" at bounding box center [91, 9] width 24 height 10
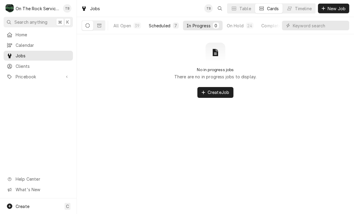
click at [162, 29] on button "Scheduled 7" at bounding box center [163, 26] width 37 height 10
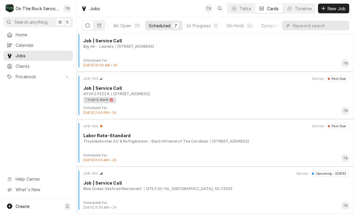
scroll to position [152, 0]
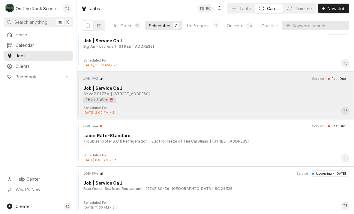
click at [150, 95] on div "200 Franklin Springs Cir, Royston, GA 30662" at bounding box center [130, 93] width 39 height 5
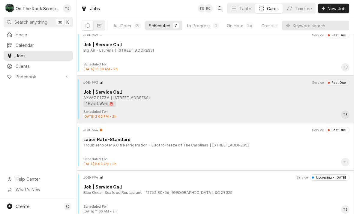
scroll to position [149, 0]
click at [105, 103] on div "² Hold & Warm ♨️" at bounding box center [99, 104] width 32 height 6
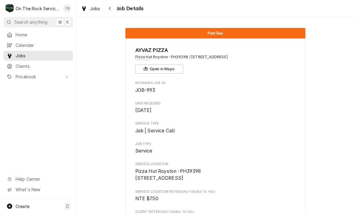
click at [118, 10] on span "Job Details" at bounding box center [129, 9] width 29 height 8
click at [108, 13] on button "Navigate back" at bounding box center [110, 9] width 10 height 10
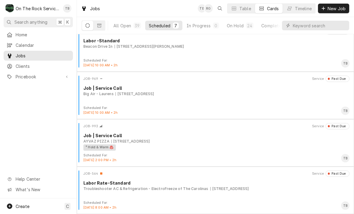
scroll to position [97, 0]
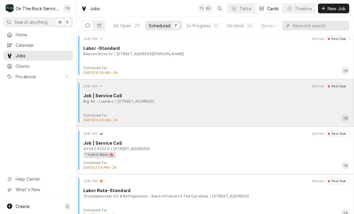
click at [298, 108] on div "JOB-969 Service Past Due Job | Service Call Big Air - Laurens [STREET_ADDRESS]" at bounding box center [215, 98] width 273 height 30
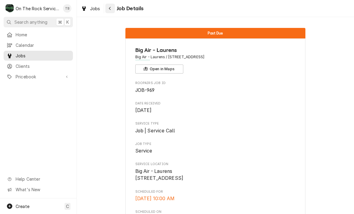
click at [113, 9] on button "Navigate back" at bounding box center [110, 9] width 10 height 10
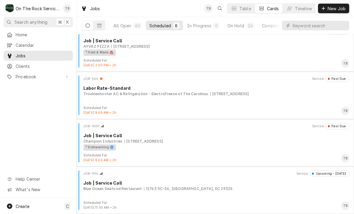
scroll to position [200, 0]
click at [210, 148] on div "² Dishwashing 🌀" at bounding box center [214, 147] width 262 height 6
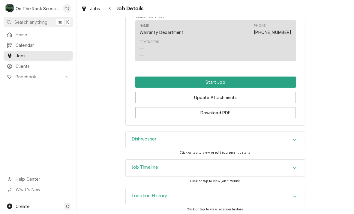
scroll to position [519, 0]
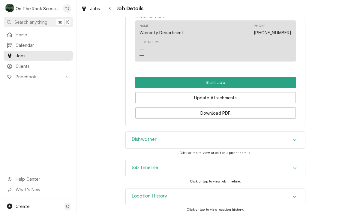
click at [296, 143] on div "Dishwasher" at bounding box center [215, 140] width 179 height 17
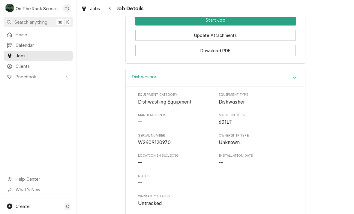
scroll to position [582, 0]
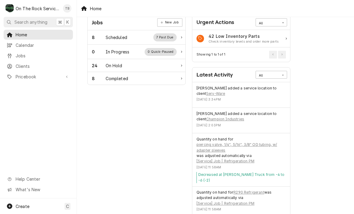
scroll to position [24, 0]
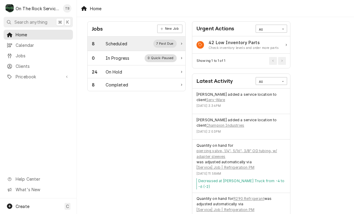
click at [125, 46] on div "Scheduled" at bounding box center [117, 44] width 22 height 6
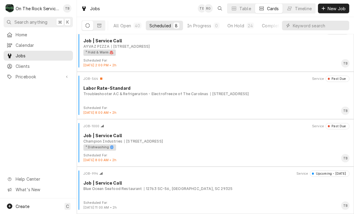
scroll to position [200, 0]
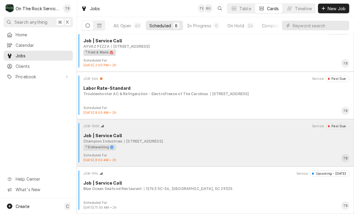
click at [195, 142] on div "Champion Industries [STREET_ADDRESS]" at bounding box center [216, 141] width 266 height 5
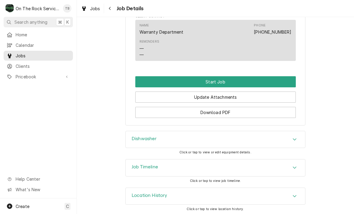
scroll to position [519, 0]
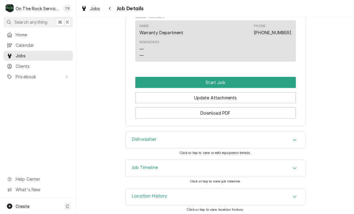
click at [297, 139] on div "Accordion Header" at bounding box center [294, 140] width 9 height 7
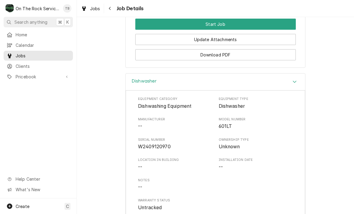
scroll to position [568, 0]
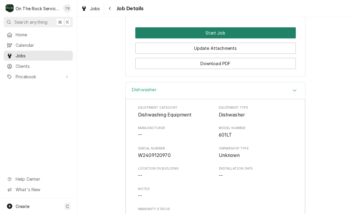
click at [215, 30] on button "Start Job" at bounding box center [215, 32] width 161 height 11
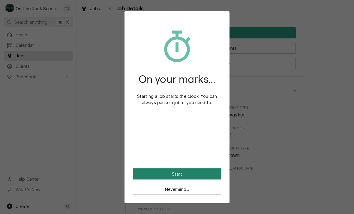
click at [203, 171] on button "Start" at bounding box center [177, 173] width 88 height 11
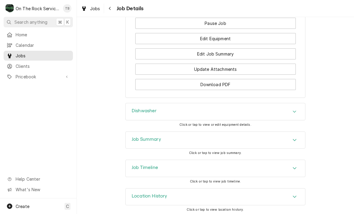
scroll to position [613, 0]
click at [217, 38] on button "Edit Equipment" at bounding box center [215, 38] width 161 height 11
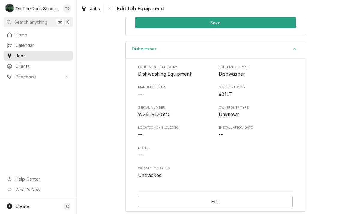
scroll to position [160, 0]
click at [217, 200] on button "Edit" at bounding box center [215, 201] width 155 height 11
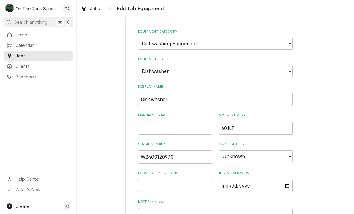
scroll to position [210, 0]
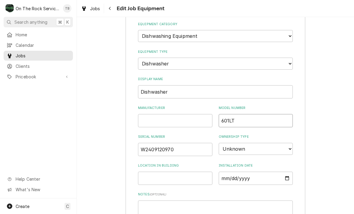
click at [247, 115] on input "601LT" at bounding box center [256, 120] width 74 height 13
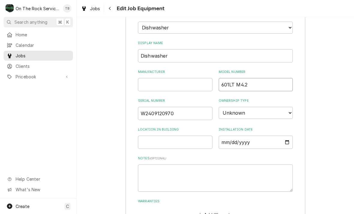
scroll to position [246, 0]
type input "601LT M4.2"
click at [160, 135] on input "Location in Building" at bounding box center [175, 141] width 74 height 13
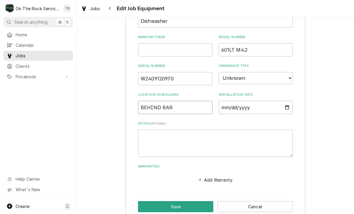
scroll to position [280, 0]
type input "BEHIND BAR"
click at [102, 166] on div "Dishwasher Equipment Category Choose equipment category... Cooking Equipment Fr…" at bounding box center [215, 72] width 277 height 302
click at [172, 201] on button "Save" at bounding box center [175, 206] width 75 height 11
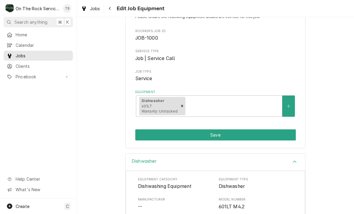
scroll to position [49, 0]
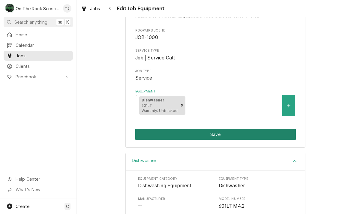
click at [219, 135] on button "Save" at bounding box center [215, 134] width 161 height 11
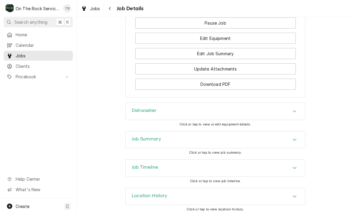
scroll to position [613, 0]
click at [299, 113] on div "Accordion Header" at bounding box center [294, 111] width 9 height 7
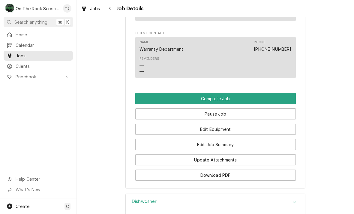
scroll to position [538, 0]
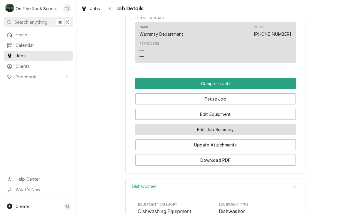
click at [228, 129] on button "Edit Job Summary" at bounding box center [215, 129] width 161 height 11
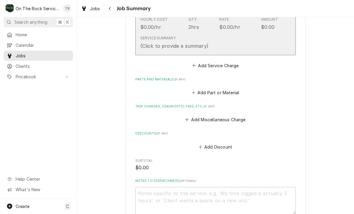
click at [246, 46] on div "Service Summary (Click to provide a summary)" at bounding box center [209, 42] width 138 height 19
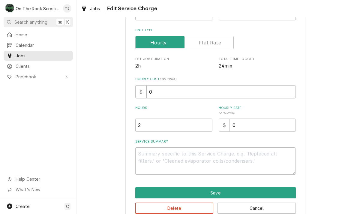
scroll to position [81, 0]
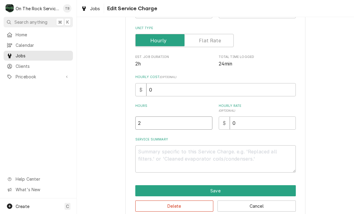
click at [154, 125] on input "2" at bounding box center [173, 122] width 77 height 13
type textarea "x"
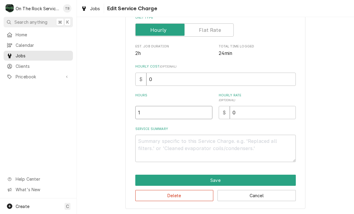
scroll to position [91, 0]
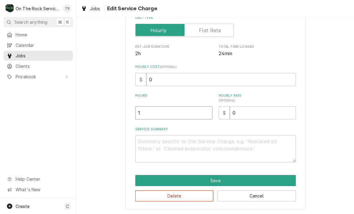
type input "1"
click at [159, 144] on textarea "Service Summary" at bounding box center [215, 148] width 161 height 27
type textarea "x"
type textarea "8"
type textarea "x"
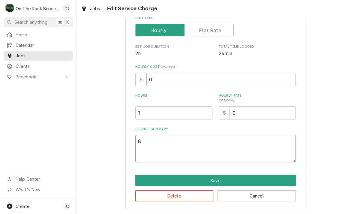
type textarea "8/"
type textarea "x"
type textarea "8/1"
type textarea "x"
type textarea "8/19"
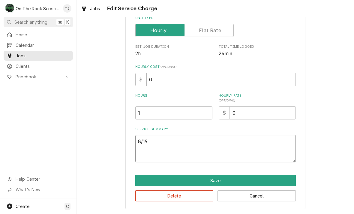
type textarea "x"
type textarea "8/19/"
type textarea "x"
type textarea "8/19/2"
type textarea "x"
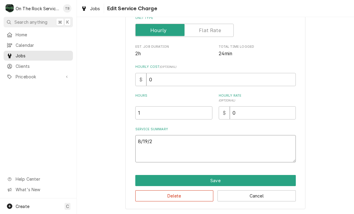
type textarea "8/19/25"
type textarea "x"
type textarea "8/19/25"
type textarea "x"
type textarea "8/19/25 T"
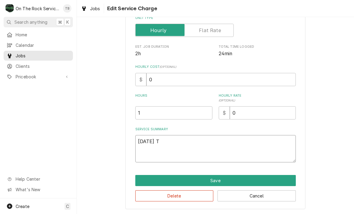
type textarea "x"
type textarea "8/19/25 TM"
type textarea "x"
type textarea "8/19/25 TMB"
type textarea "x"
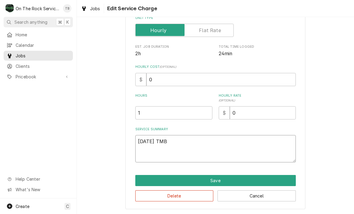
type textarea "8/19/25 TMB"
type textarea "x"
type textarea "8/19/25 TMB P"
type textarea "x"
type textarea "8/19/25 TMB PR"
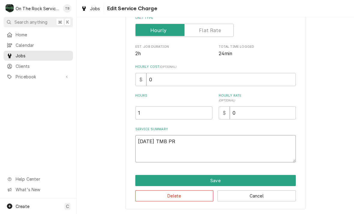
type textarea "x"
type textarea "8/19/25 TMB PRO"
type textarea "x"
type textarea "8/19/25 TMB PROV"
type textarea "x"
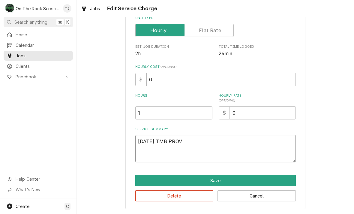
type textarea "8/19/25 TMB PROVI"
type textarea "x"
type textarea "8/19/25 TMB PROVID"
type textarea "x"
type textarea "8/19/25 TMB PROVIDE"
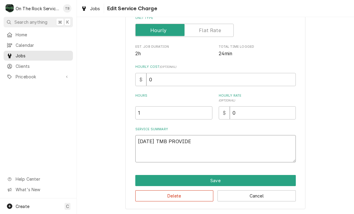
type textarea "x"
type textarea "8/19/25 TMB PROVIDE"
type textarea "x"
type textarea "8/19/25 TMB PROVIDE S"
type textarea "x"
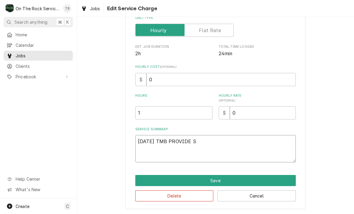
type textarea "8/19/25 TMB PROVIDE SE"
type textarea "x"
type textarea "8/19/25 TMB PROVIDE SER"
type textarea "x"
type textarea "8/19/25 TMB PROVIDE SERV"
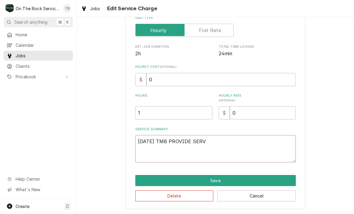
type textarea "x"
type textarea "8/19/25 TMB PROVIDE SERVI"
type textarea "x"
type textarea "8/19/25 TMB PROVIDE SERVIC"
type textarea "x"
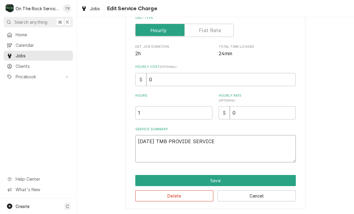
type textarea "8/19/25 TMB PROVIDE SERVICE"
type textarea "x"
type textarea "8/19/25 TMB PROVIDE SERVICE P"
type textarea "x"
type textarea "8/19/25 TMB PROVIDE SERVICE PA"
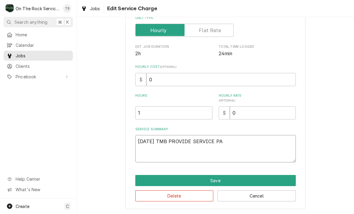
type textarea "x"
type textarea "8/19/25 TMB PROVIDE SERVICE PAR"
type textarea "x"
type textarea "8/19/25 TMB PROVIDE SERVICE PART"
type textarea "x"
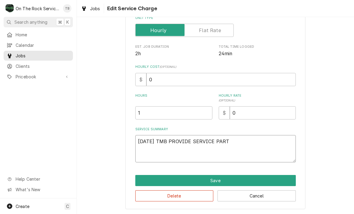
type textarea "8/19/25 TMB PROVIDE SERVICE PARTS"
type textarea "x"
type textarea "8/19/25 TMB PROVIDE SERVICE PARTS"
type textarea "x"
type textarea "8/19/25 TMB PROVIDE SERVICE PARTS A"
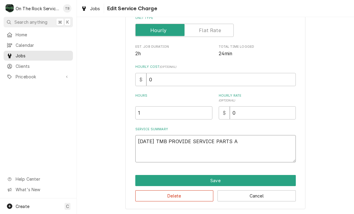
type textarea "x"
type textarea "8/19/25 TMB PROVIDE SERVICE PARTS AN"
type textarea "x"
type textarea "8/19/25 TMB PROVIDE SERVICE PARTS AND"
type textarea "x"
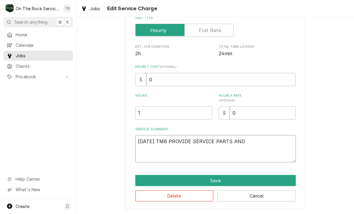
type textarea "8/19/25 TMB PROVIDE SERVICE PARTS AND"
type textarea "x"
type textarea "8/19/25 TMB PROVIDE SERVICE PARTS AND LA"
type textarea "x"
type textarea "8/19/25 TMB PROVIDE SERVICE PARTS AND LABO"
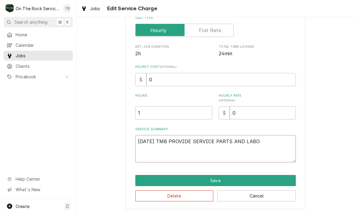
type textarea "x"
type textarea "8/19/25 TMB PROVIDE SERVICE PARTS AND LABOR"
type textarea "x"
type textarea "8/19/25 TMB PROVIDE SERVICE PARTS AND LABOR"
type textarea "x"
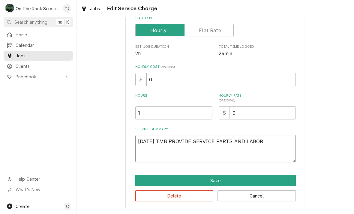
type textarea "8/19/25 TMB PROVIDE SERVICE PARTS AND LABOR O"
type textarea "x"
type textarea "8/19/25 TMB PROVIDE SERVICE PARTS AND LABOR"
type textarea "x"
type textarea "8/19/25 TMB PROVIDE SERVICE PARTS AND LABOR T"
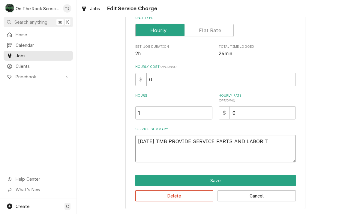
type textarea "x"
type textarea "8/19/25 TMB PROVIDE SERVICE PARTS AND LABOR TO"
type textarea "x"
type textarea "8/19/25 TMB PROVIDE SERVICE PARTS AND LABOR TO D"
type textarea "x"
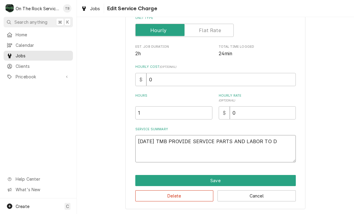
type textarea "8/19/25 TMB PROVIDE SERVICE PARTS AND LABOR TO DE"
type textarea "x"
type textarea "8/19/25 TMB PROVIDE SERVICE PARTS AND LABOR TO DET"
type textarea "x"
type textarea "8/19/25 TMB PROVIDE SERVICE PARTS AND LABOR TO DETE"
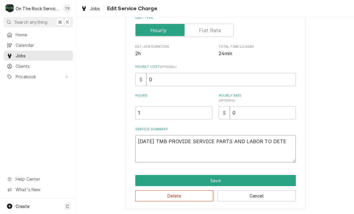
type textarea "x"
type textarea "8/19/25 TMB PROVIDE SERVICE PARTS AND LABOR TO DETERM"
type textarea "x"
type textarea "8/19/25 TMB PROVIDE SERVICE PARTS AND LABOR TO DETERMIN"
type textarea "x"
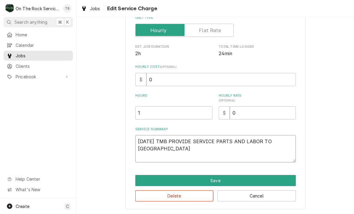
type textarea "8/19/25 TMB PROVIDE SERVICE PARTS AND LABOR TO DETERMINE"
type textarea "x"
type textarea "8/19/25 TMB PROVIDE SERVICE PARTS AND LABOR TO DETERMINE"
type textarea "x"
type textarea "8/19/25 TMB PROVIDE SERVICE PARTS AND LABOR TO DETERMINE T"
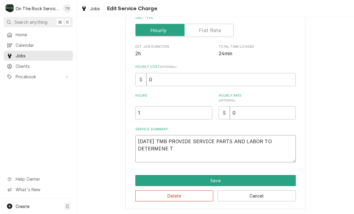
type textarea "x"
type textarea "8/19/25 TMB PROVIDE SERVICE PARTS AND LABOR TO DETERMINE TH"
type textarea "x"
type textarea "8/19/25 TMB PROVIDE SERVICE PARTS AND LABOR TO DETERMINE THA"
type textarea "x"
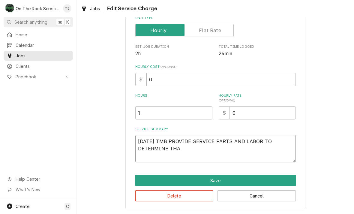
type textarea "8/19/25 TMB PROVIDE SERVICE PARTS AND LABOR TO DETERMINE THAT"
type textarea "x"
type textarea "8/19/25 TMB PROVIDE SERVICE PARTS AND LABOR TO DETERMINE THAT"
type textarea "x"
type textarea "8/19/25 TMB PROVIDE SERVICE PARTS AND LABOR TO DETERMINE THAT W"
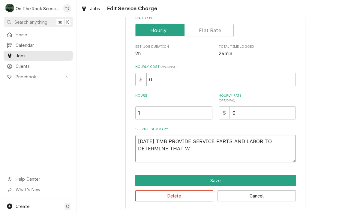
type textarea "x"
type textarea "8/19/25 TMB PROVIDE SERVICE PARTS AND LABOR TO DETERMINE THAT WI"
type textarea "x"
type textarea "8/19/25 TMB PROVIDE SERVICE PARTS AND LABOR TO DETERMINE THAT WIT"
type textarea "x"
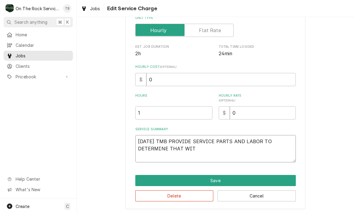
type textarea "8/19/25 TMB PROVIDE SERVICE PARTS AND LABOR TO DETERMINE THAT WITH"
type textarea "x"
type textarea "8/19/25 TMB PROVIDE SERVICE PARTS AND LABOR TO DETERMINE THAT WITH"
type textarea "x"
type textarea "8/19/25 TMB PROVIDE SERVICE PARTS AND LABOR TO DETERMINE THAT WITH 1"
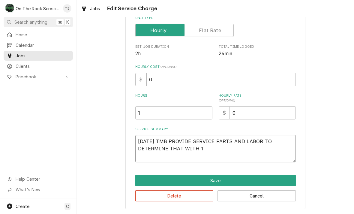
type textarea "x"
type textarea "8/19/25 TMB PROVIDE SERVICE PARTS AND LABOR TO DETERMINE THAT WITH 12"
type textarea "x"
type textarea "8/19/25 TMB PROVIDE SERVICE PARTS AND LABOR TO DETERMINE THAT WITH 120"
type textarea "x"
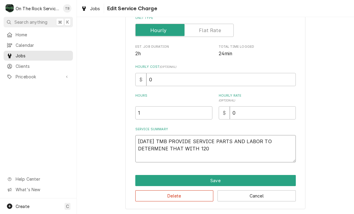
type textarea "8/19/25 TMB PROVIDE SERVICE PARTS AND LABOR TO DETERMINE THAT WITH 120V"
type textarea "x"
type textarea "8/19/25 TMB PROVIDE SERVICE PARTS AND LABOR TO DETERMINE THAT WITH 120VA"
type textarea "x"
type textarea "8/19/25 TMB PROVIDE SERVICE PARTS AND LABOR TO DETERMINE THAT WITH 120VAC"
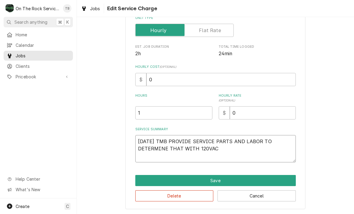
type textarea "x"
type textarea "8/19/25 TMB PROVIDE SERVICE PARTS AND LABOR TO DETERMINE THAT WITH 120VAC"
type textarea "x"
type textarea "8/19/25 TMB PROVIDE SERVICE PARTS AND LABOR TO DETERMINE THAT WITH 120VAC A"
type textarea "x"
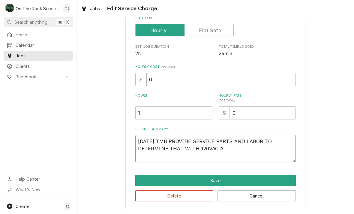
type textarea "8/19/25 TMB PROVIDE SERVICE PARTS AND LABOR TO DETERMINE THAT WITH 120VAC AP"
type textarea "x"
type textarea "8/19/25 TMB PROVIDE SERVICE PARTS AND LABOR TO DETERMINE THAT WITH 120VAC APP"
type textarea "x"
type textarea "8/19/25 TMB PROVIDE SERVICE PARTS AND LABOR TO DETERMINE THAT WITH 120VAC APPL"
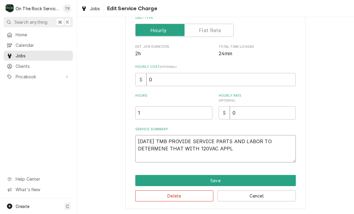
type textarea "x"
type textarea "8/19/25 TMB PROVIDE SERVICE PARTS AND LABOR TO DETERMINE THAT WITH 120VAC APPLI"
type textarea "x"
type textarea "8/19/25 TMB PROVIDE SERVICE PARTS AND LABOR TO DETERMINE THAT WITH 120VAC APPLIE"
type textarea "x"
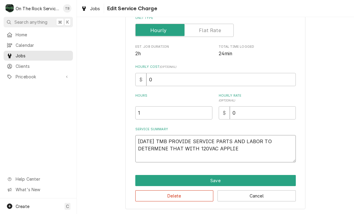
type textarea "8/19/25 TMB PROVIDE SERVICE PARTS AND LABOR TO DETERMINE THAT WITH 120VAC APPLI…"
type textarea "x"
type textarea "8/19/25 TMB PROVIDE SERVICE PARTS AND LABOR TO DETERMINE THAT WITH 120VAC APPLI…"
type textarea "x"
type textarea "8/19/25 TMB PROVIDE SERVICE PARTS AND LABOR TO DETERMINE THAT WITH 120VAC APPLI…"
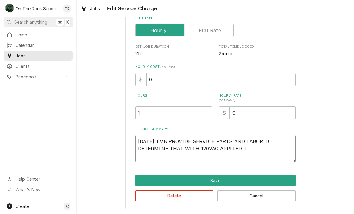
type textarea "x"
type textarea "8/19/25 TMB PROVIDE SERVICE PARTS AND LABOR TO DETERMINE THAT WITH 120VAC APPLI…"
type textarea "x"
type textarea "8/19/25 TMB PROVIDE SERVICE PARTS AND LABOR TO DETERMINE THAT WITH 120VAC APPLI…"
type textarea "x"
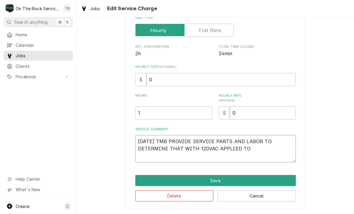
type textarea "8/19/25 TMB PROVIDE SERVICE PARTS AND LABOR TO DETERMINE THAT WITH 120VAC APPLI…"
type textarea "x"
type textarea "8/19/25 TMB PROVIDE SERVICE PARTS AND LABOR TO DETERMINE THAT WITH 120VAC APPLI…"
type textarea "x"
type textarea "8/19/25 TMB PROVIDE SERVICE PARTS AND LABOR TO DETERMINE THAT WITH 120VAC APPLI…"
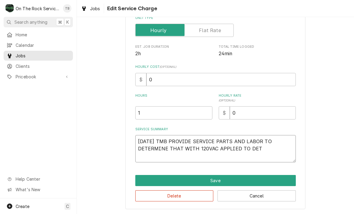
type textarea "x"
type textarea "8/19/25 TMB PROVIDE SERVICE PARTS AND LABOR TO DETERMINE THAT WITH 120VAC APPLI…"
type textarea "x"
type textarea "8/19/25 TMB PROVIDE SERVICE PARTS AND LABOR TO DETERMINE THAT WITH 120VAC APPLI…"
type textarea "x"
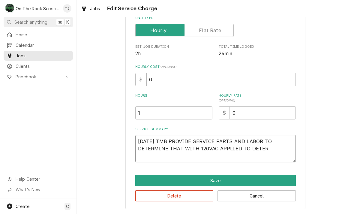
type textarea "8/19/25 TMB PROVIDE SERVICE PARTS AND LABOR TO DETERMINE THAT WITH 120VAC APPLI…"
type textarea "x"
type textarea "8/19/25 TMB PROVIDE SERVICE PARTS AND LABOR TO DETERMINE THAT WITH 120VAC APPLI…"
type textarea "x"
type textarea "8/19/25 TMB PROVIDE SERVICE PARTS AND LABOR TO DETERMINE THAT WITH 120VAC APPLI…"
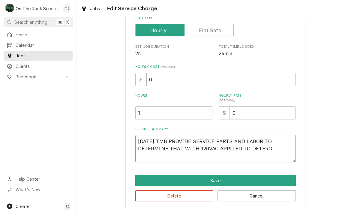
type textarea "x"
type textarea "8/19/25 TMB PROVIDE SERVICE PARTS AND LABOR TO DETERMINE THAT WITH 120VAC APPLI…"
type textarea "x"
type textarea "8/19/25 TMB PROVIDE SERVICE PARTS AND LABOR TO DETERMINE THAT WITH 120VAC APPLI…"
type textarea "x"
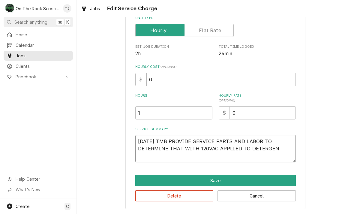
type textarea "8/19/25 TMB PROVIDE SERVICE PARTS AND LABOR TO DETERMINE THAT WITH 120VAC APPLI…"
type textarea "x"
type textarea "8/19/25 TMB PROVIDE SERVICE PARTS AND LABOR TO DETERMINE THAT WITH 120VAC APPLI…"
type textarea "x"
type textarea "8/19/25 TMB PROVIDE SERVICE PARTS AND LABOR TO DETERMINE THAT WITH 120VAC APPLI…"
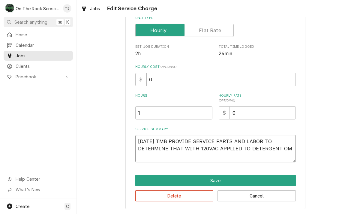
type textarea "x"
type textarea "8/19/25 TMB PROVIDE SERVICE PARTS AND LABOR TO DETERMINE THAT WITH 120VAC APPLI…"
type textarea "x"
type textarea "8/19/25 TMB PROVIDE SERVICE PARTS AND LABOR TO DETERMINE THAT WITH 120VAC APPLI…"
type textarea "x"
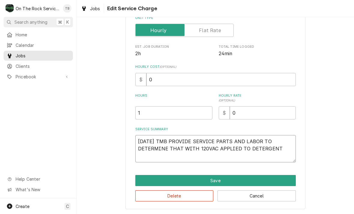
type textarea "8/19/25 TMB PROVIDE SERVICE PARTS AND LABOR TO DETERMINE THAT WITH 120VAC APPLI…"
type textarea "x"
type textarea "8/19/25 TMB PROVIDE SERVICE PARTS AND LABOR TO DETERMINE THAT WITH 120VAC APPLI…"
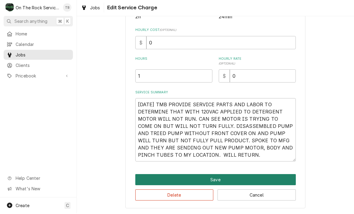
click at [218, 180] on button "Save" at bounding box center [215, 180] width 161 height 11
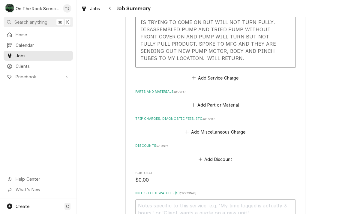
scroll to position [247, 0]
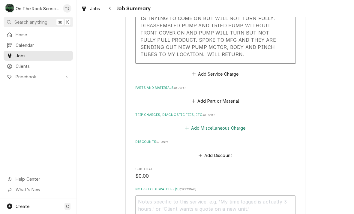
click at [240, 124] on button "Add Miscellaneous Charge" at bounding box center [215, 128] width 62 height 8
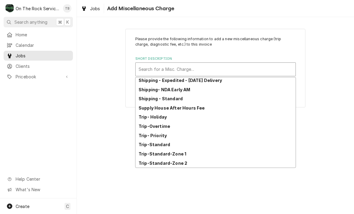
scroll to position [103, 0]
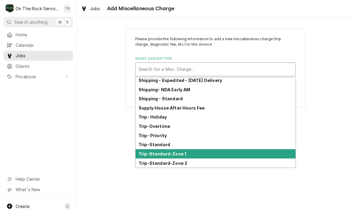
click at [186, 155] on div "Trip-Standard-Zone 1" at bounding box center [216, 153] width 160 height 9
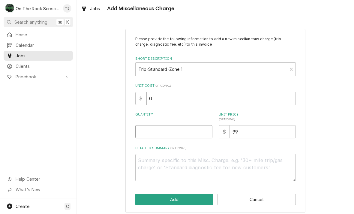
click at [160, 133] on input "Quantity" at bounding box center [173, 131] width 77 height 13
click at [349, 90] on div "Please provide the following information to add a new miscellaneous charge (tri…" at bounding box center [215, 120] width 277 height 195
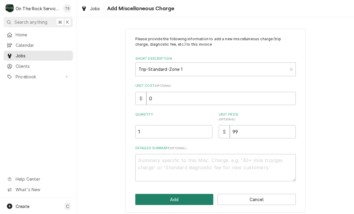
click at [162, 203] on button "Add" at bounding box center [174, 199] width 78 height 11
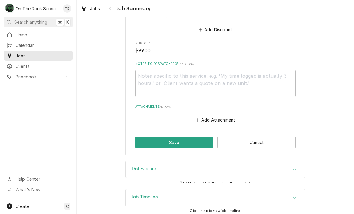
scroll to position [419, 0]
click at [219, 117] on button "Add Attachment" at bounding box center [216, 120] width 42 height 8
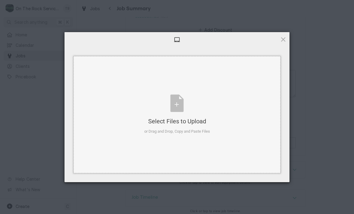
click at [182, 108] on div "Select Files to Upload or Drag and Drop, Copy and Paste Files" at bounding box center [177, 115] width 66 height 40
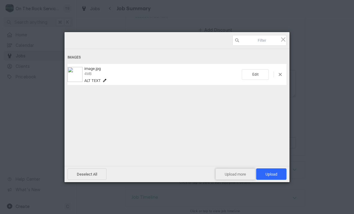
click at [243, 178] on span "Upload more" at bounding box center [236, 173] width 40 height 11
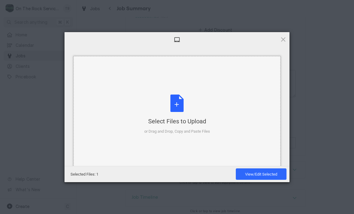
click at [179, 108] on div "Select Files to Upload or Drag and Drop, Copy and Paste Files" at bounding box center [177, 115] width 66 height 40
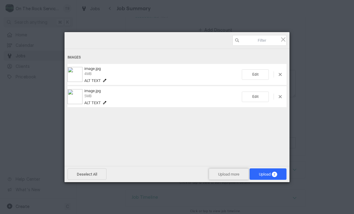
click at [231, 174] on span "Upload more" at bounding box center [229, 173] width 40 height 11
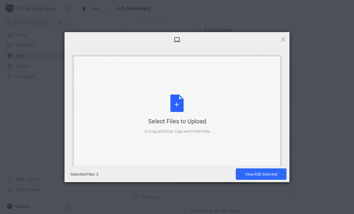
click at [181, 107] on div "Select Files to Upload or Drag and Drop, Copy and Paste Files" at bounding box center [177, 115] width 66 height 40
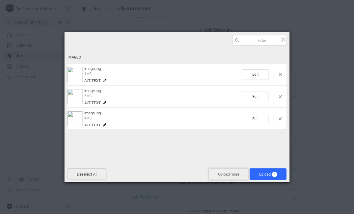
click at [226, 177] on span "Upload more" at bounding box center [229, 173] width 40 height 11
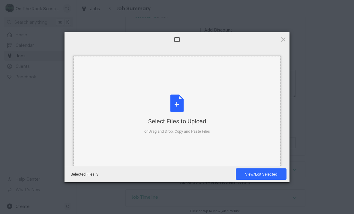
click at [173, 106] on div "Select Files to Upload or Drag and Drop, Copy and Paste Files" at bounding box center [177, 115] width 66 height 40
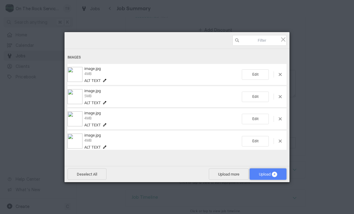
click at [267, 171] on span "Upload 4" at bounding box center [268, 173] width 37 height 11
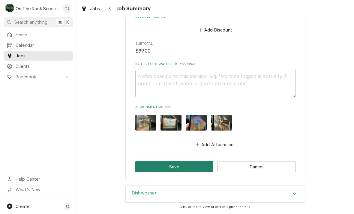
click at [173, 166] on button "Save" at bounding box center [174, 166] width 78 height 11
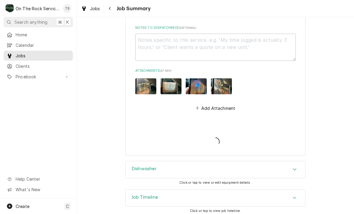
scroll to position [455, 0]
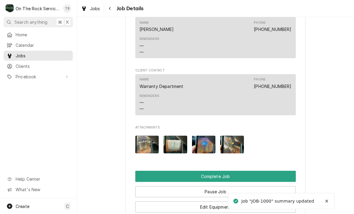
scroll to position [607, 0]
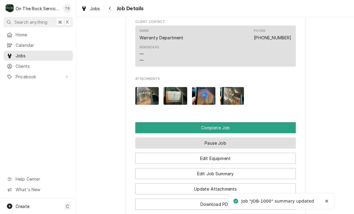
click at [218, 139] on button "Pause Job" at bounding box center [215, 142] width 161 height 11
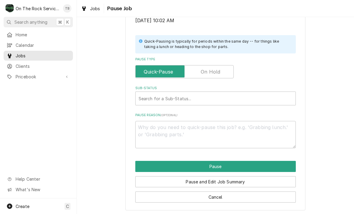
scroll to position [121, 0]
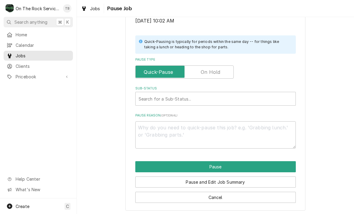
click at [221, 71] on input "Pause Type" at bounding box center [184, 71] width 93 height 13
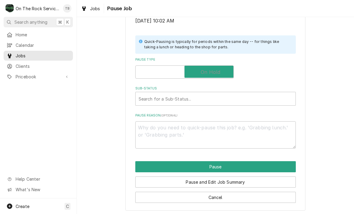
checkbox input "true"
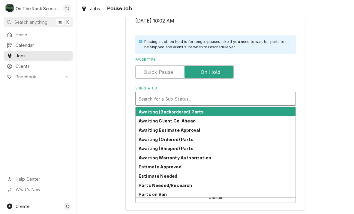
click at [186, 147] on strong "Awaiting (Shipped) Parts" at bounding box center [166, 148] width 55 height 5
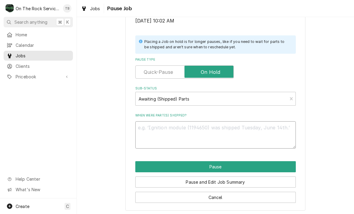
click at [162, 130] on textarea "When were part(s) shipped?" at bounding box center [215, 134] width 161 height 27
type textarea "x"
type textarea "DE"
type textarea "x"
type textarea "DET"
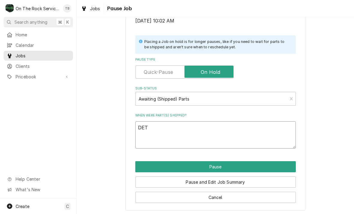
type textarea "x"
type textarea "DETE"
type textarea "x"
type textarea "DETER"
type textarea "x"
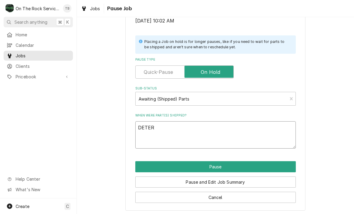
type textarea "DETERG"
type textarea "x"
type textarea "DETERGE"
type textarea "x"
type textarea "DETERGEN"
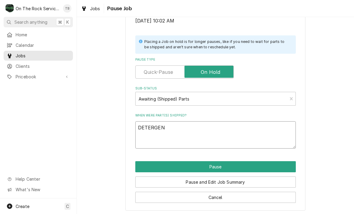
type textarea "x"
type textarea "DETERGENT"
type textarea "x"
type textarea "DETERGENT"
type textarea "x"
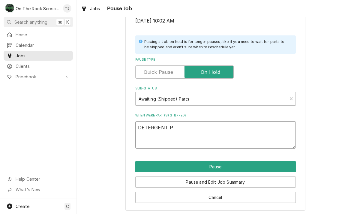
type textarea "DETERGENT PU"
type textarea "x"
type textarea "DETERGENT PUM"
type textarea "x"
type textarea "DETERGENT PUMP"
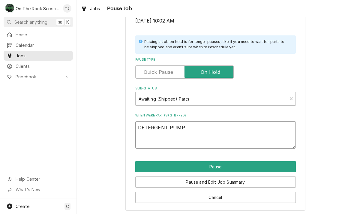
type textarea "x"
type textarea "DETERGENT PUMP,"
type textarea "x"
type textarea "DETERGENT PUMP, M"
type textarea "x"
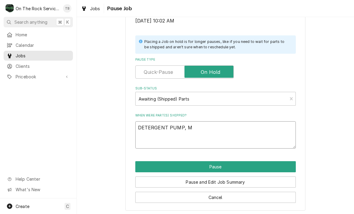
type textarea "DETERGENT PUMP, MF"
type textarea "x"
type textarea "DETERGENT PUMP, MFG"
type textarea "x"
type textarea "DETERGENT PUMP, MFG"
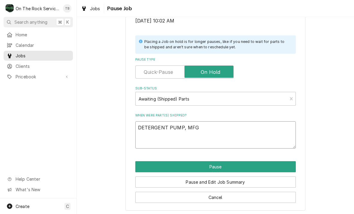
type textarea "x"
type textarea "DETERGENT PUMP, MFG S"
type textarea "x"
type textarea "DETERGENT PUMP, MFG SE"
type textarea "x"
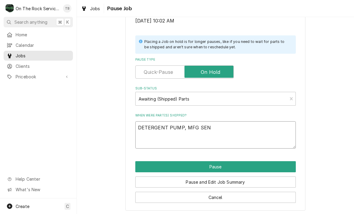
type textarea "DETERGENT PUMP, MFG SEND"
type textarea "x"
type textarea "DETERGENT PUMP, MFG SENDI"
type textarea "x"
type textarea "DETERGENT PUMP, MFG SENDIN"
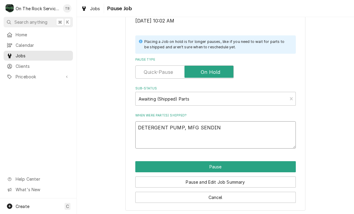
type textarea "x"
type textarea "DETERGENT PUMP, MFG SENDING"
type textarea "x"
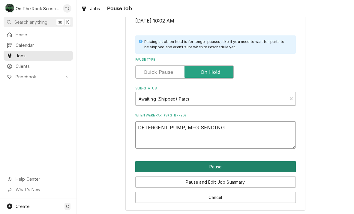
type textarea "DETERGENT PUMP, MFG SENDING"
click at [217, 164] on button "Pause" at bounding box center [215, 166] width 161 height 11
type textarea "x"
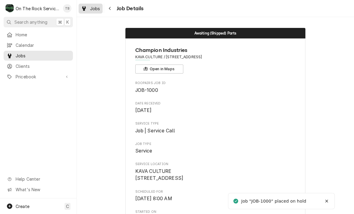
click at [93, 12] on link "Jobs" at bounding box center [91, 9] width 24 height 10
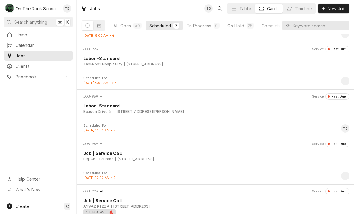
scroll to position [46, 0]
